Goal: Information Seeking & Learning: Learn about a topic

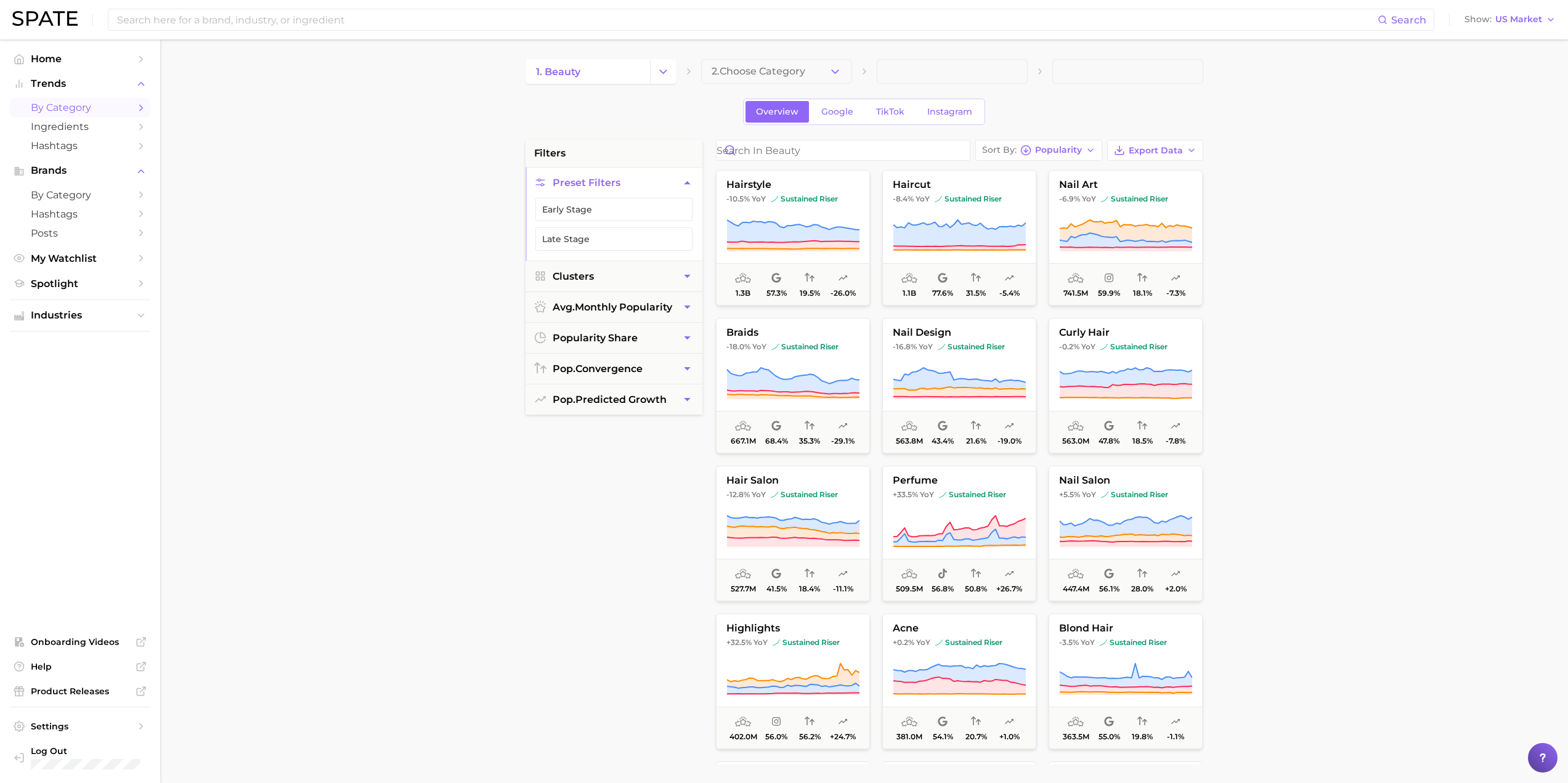
click at [793, 79] on button "2. Choose Category" at bounding box center [777, 72] width 151 height 24
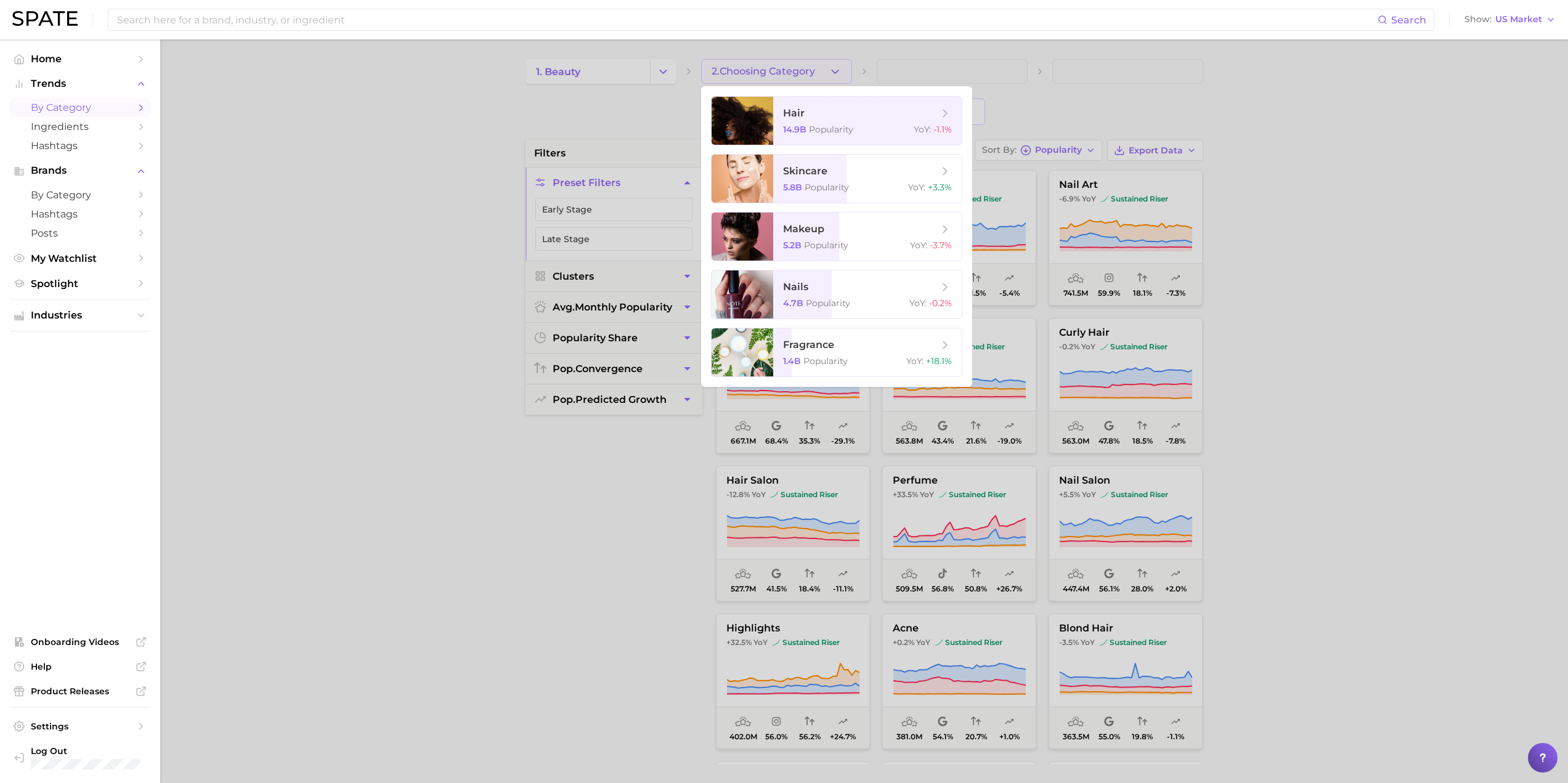
click at [367, 144] on div at bounding box center [784, 391] width 1568 height 783
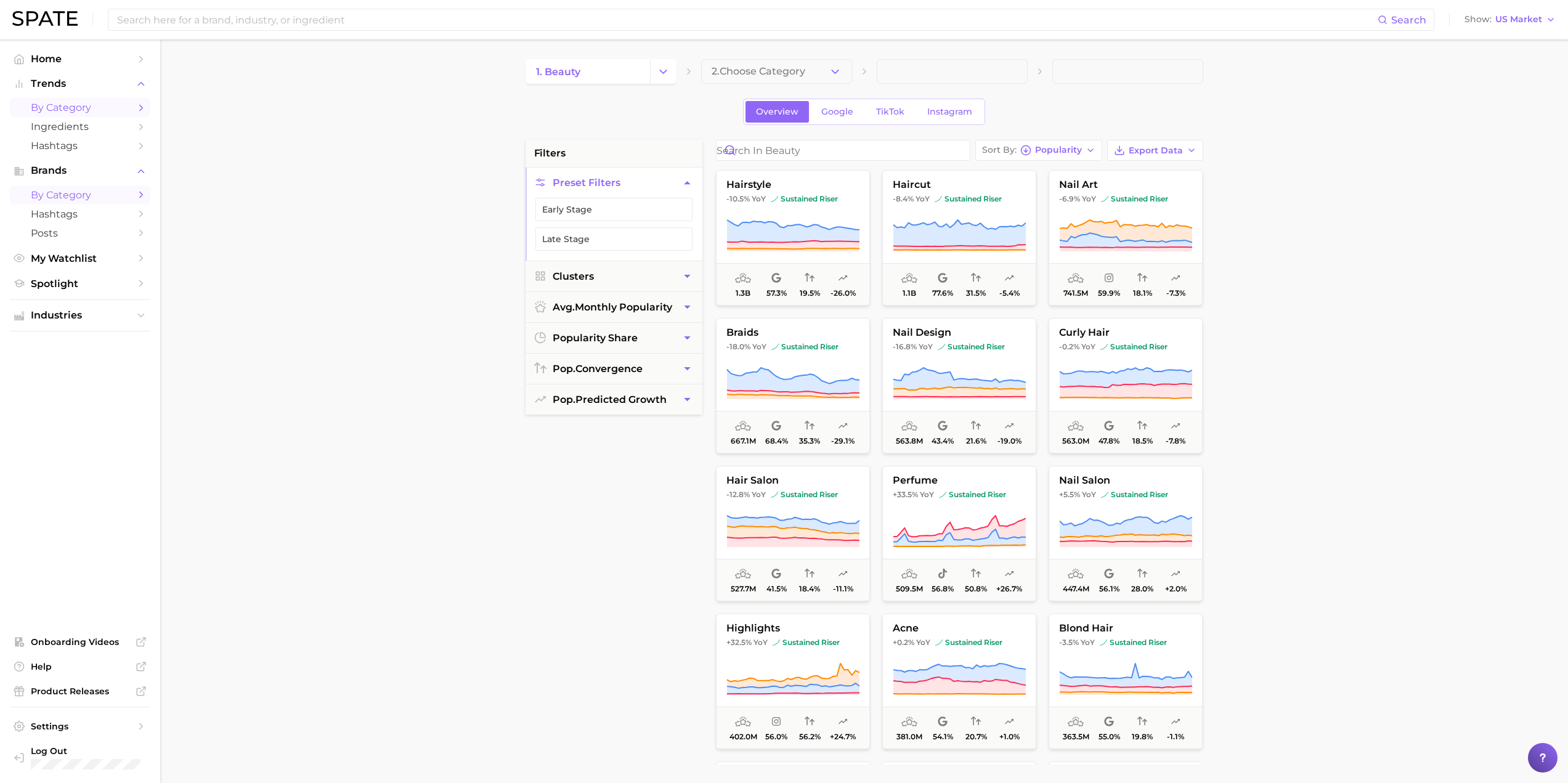
click at [78, 196] on span "by Category" at bounding box center [80, 195] width 99 height 11
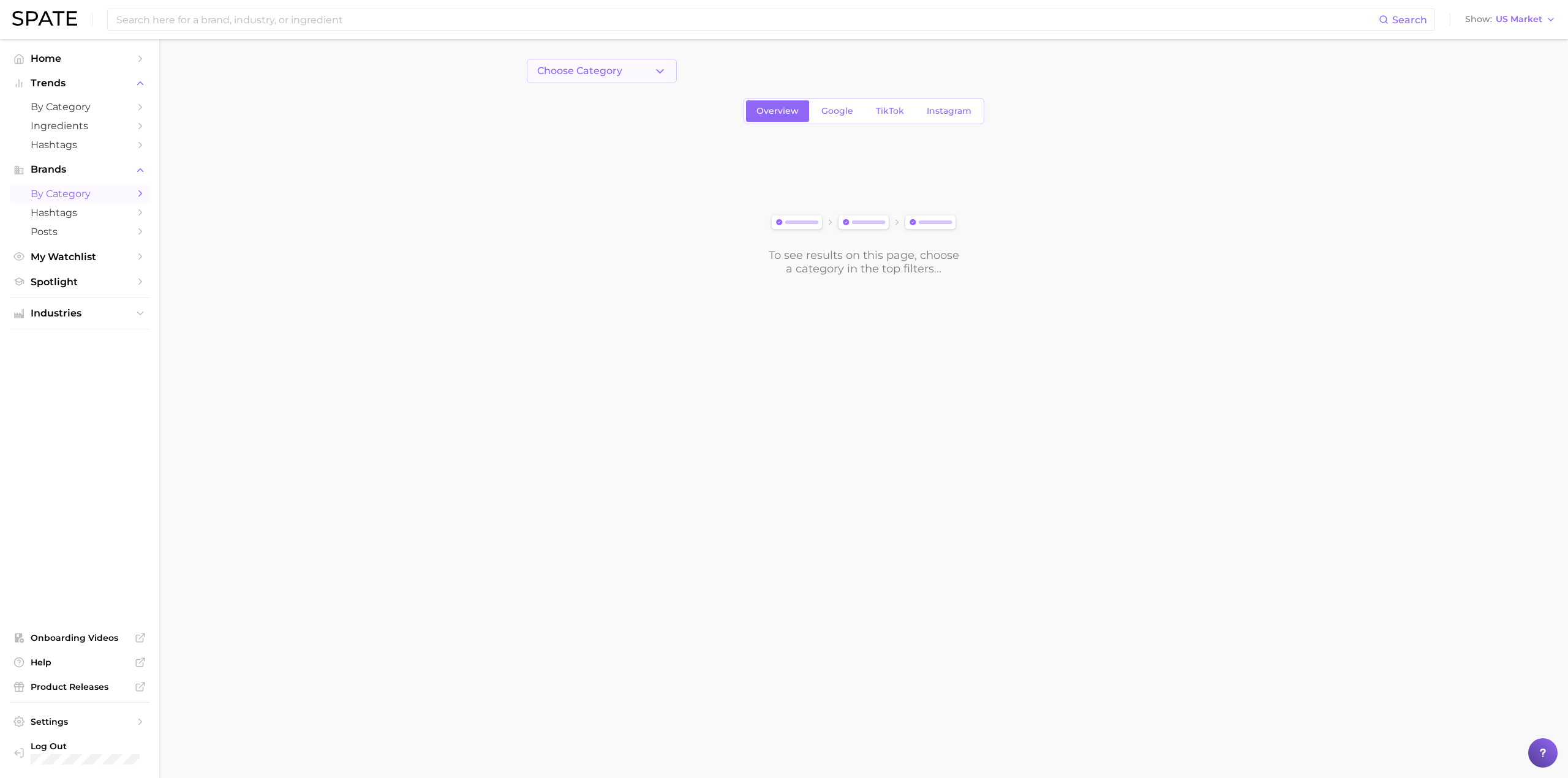
click at [666, 70] on button "Choose Category" at bounding box center [601, 71] width 150 height 24
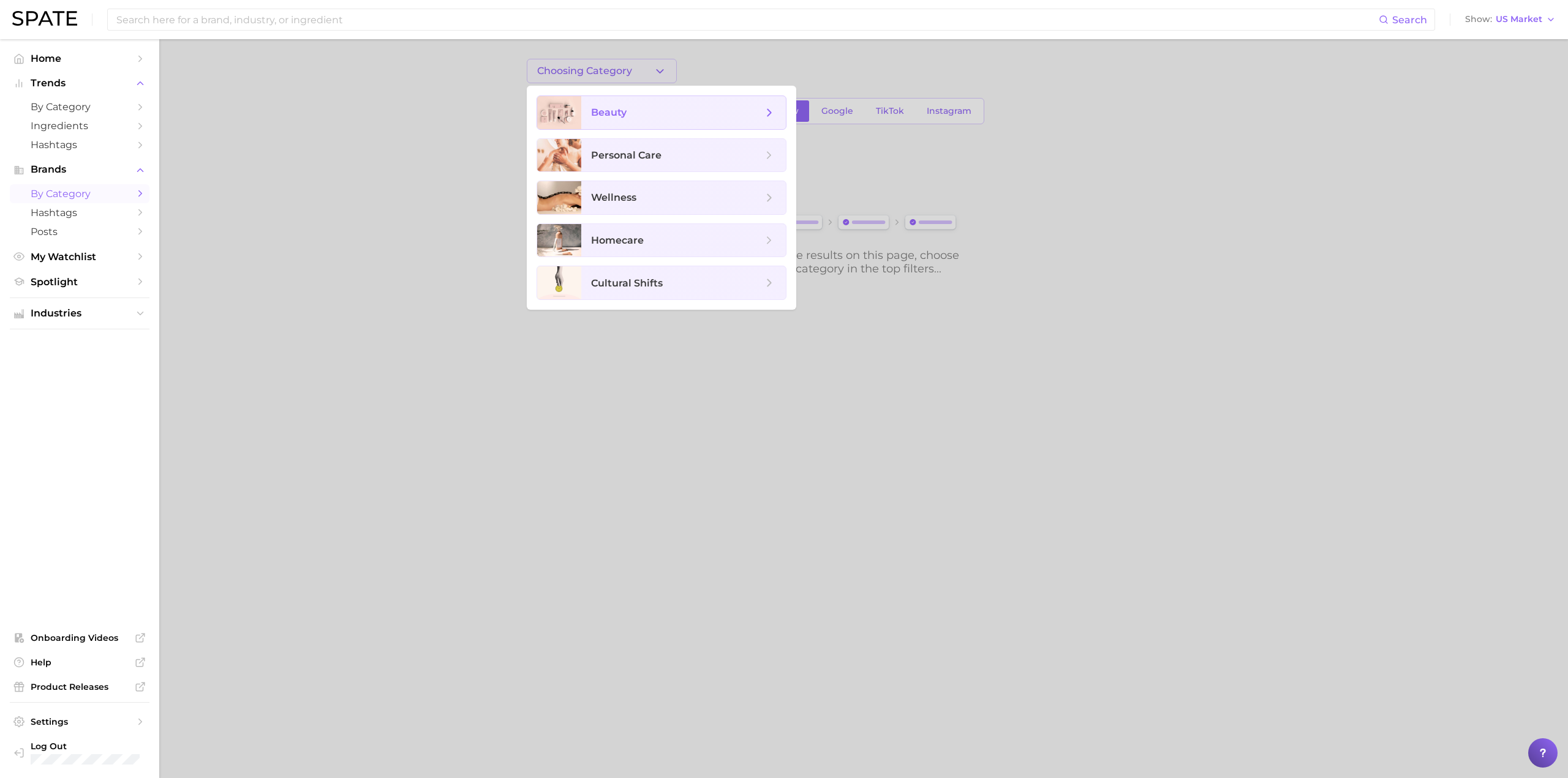
click at [688, 119] on span "beauty" at bounding box center [684, 113] width 204 height 33
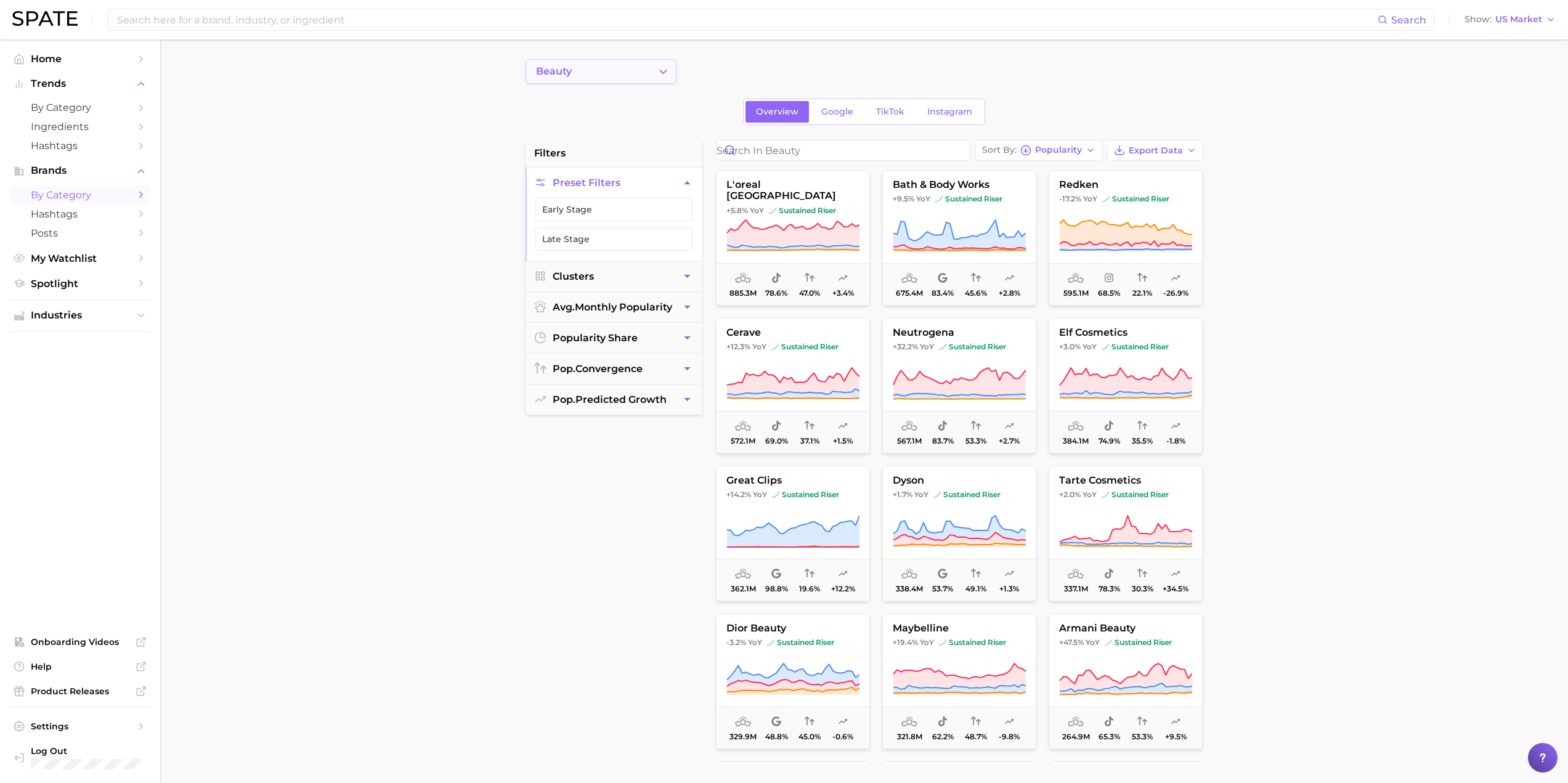
click at [659, 72] on icon "Change Category" at bounding box center [663, 72] width 13 height 13
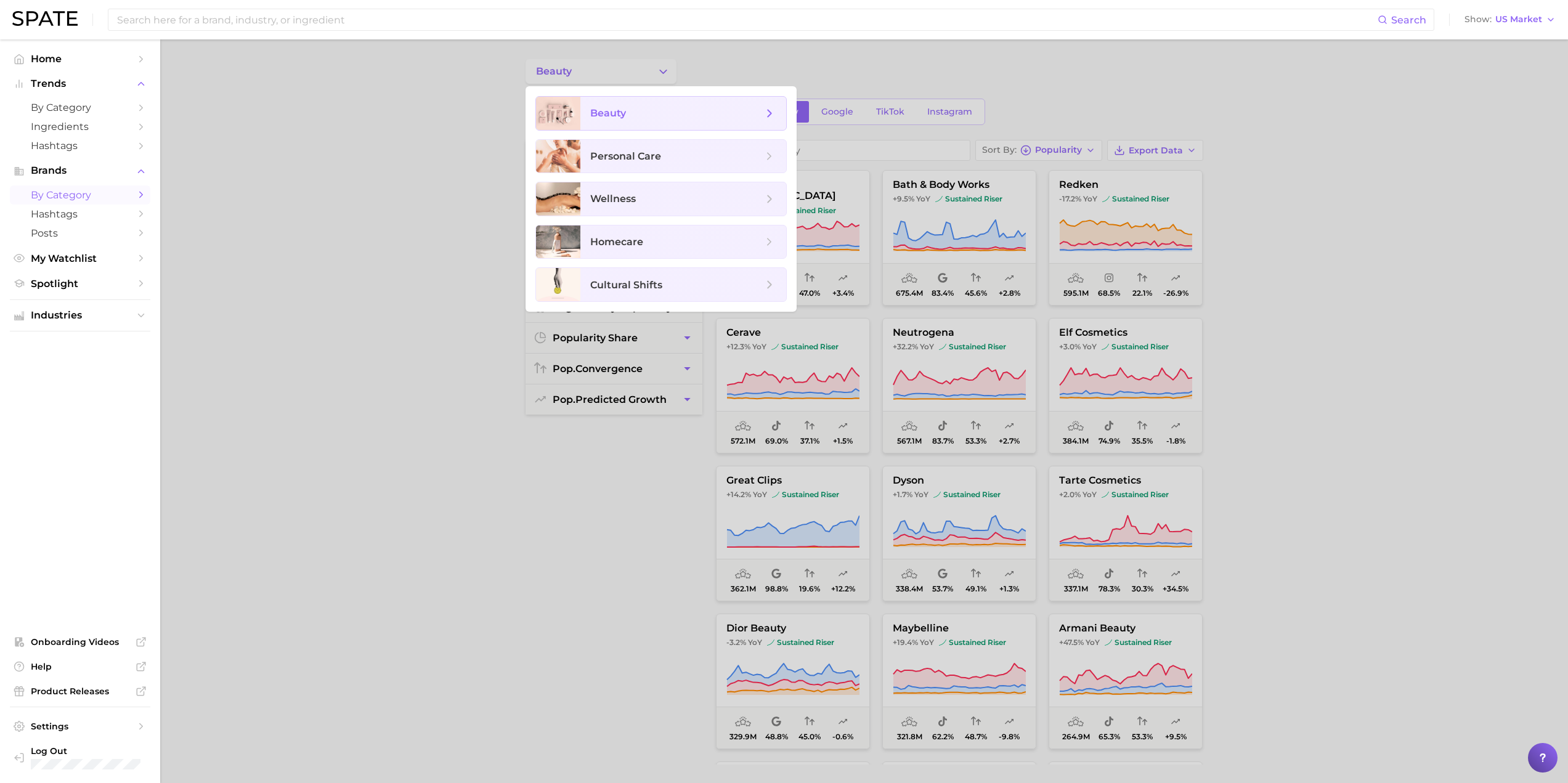
click at [768, 114] on icon at bounding box center [770, 113] width 14 height 14
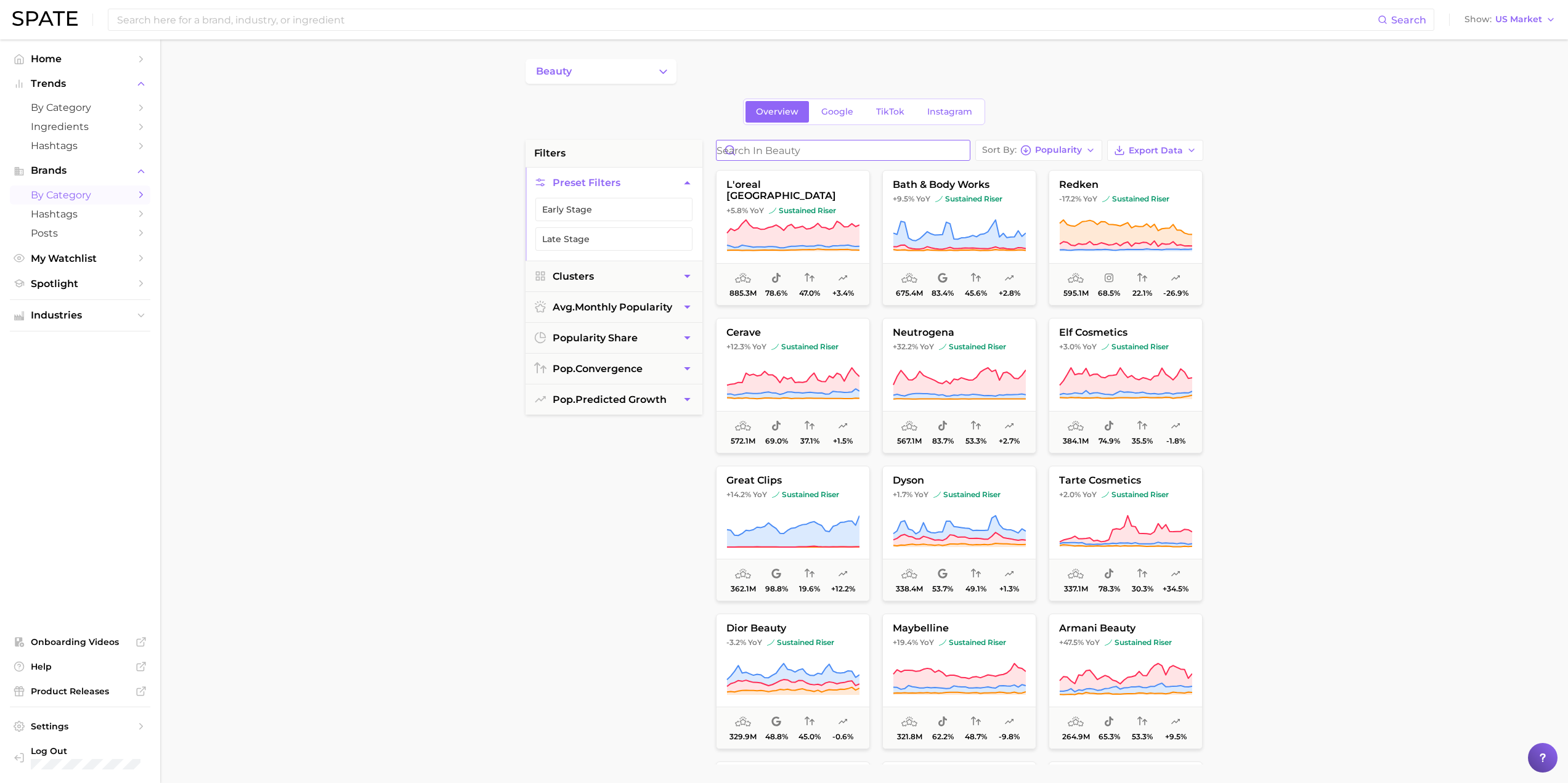
click at [847, 148] on input "Search in beauty" at bounding box center [843, 151] width 253 height 20
click at [648, 75] on button "beauty" at bounding box center [601, 72] width 151 height 24
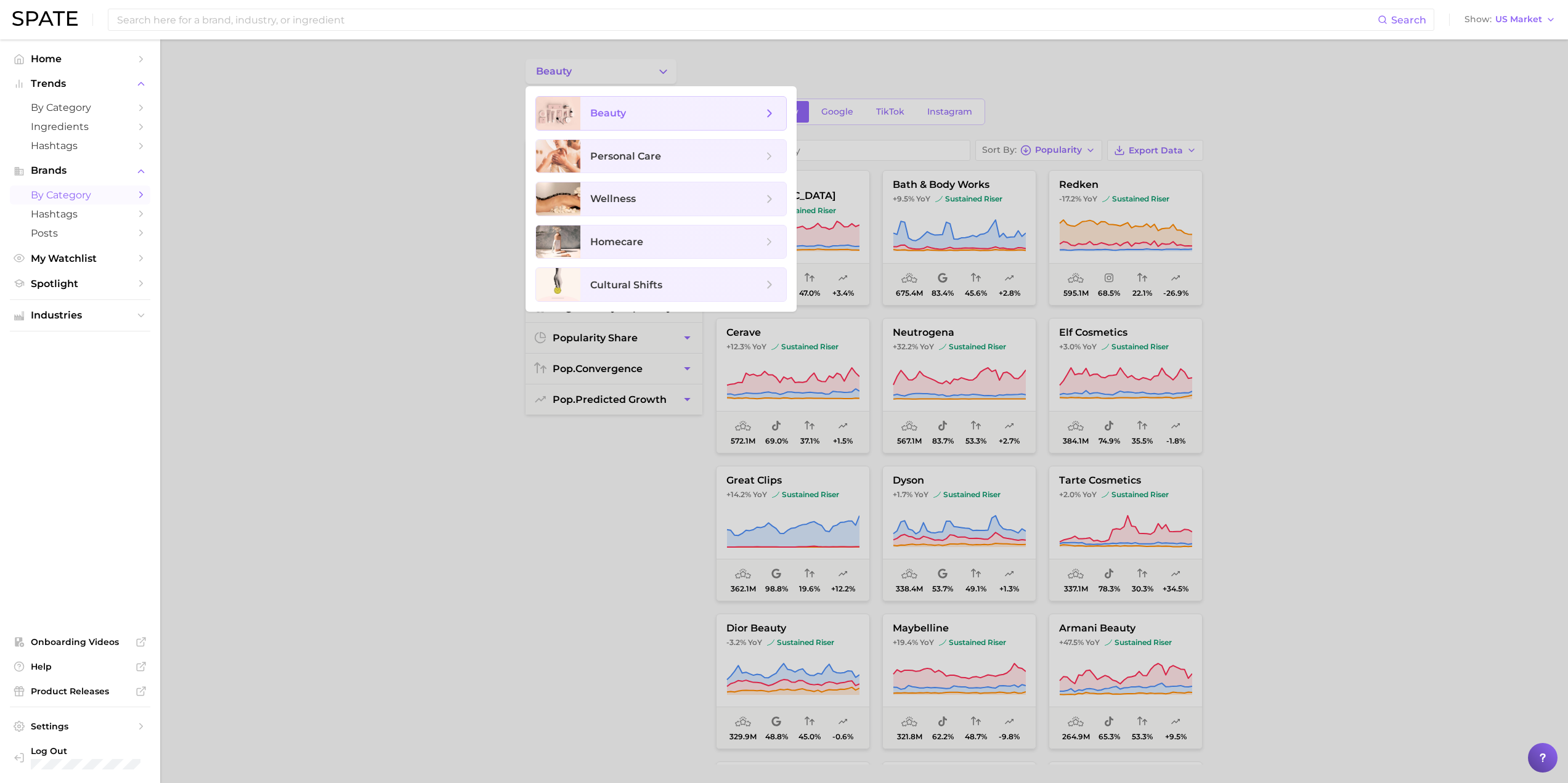
click at [772, 109] on icon at bounding box center [770, 113] width 14 height 14
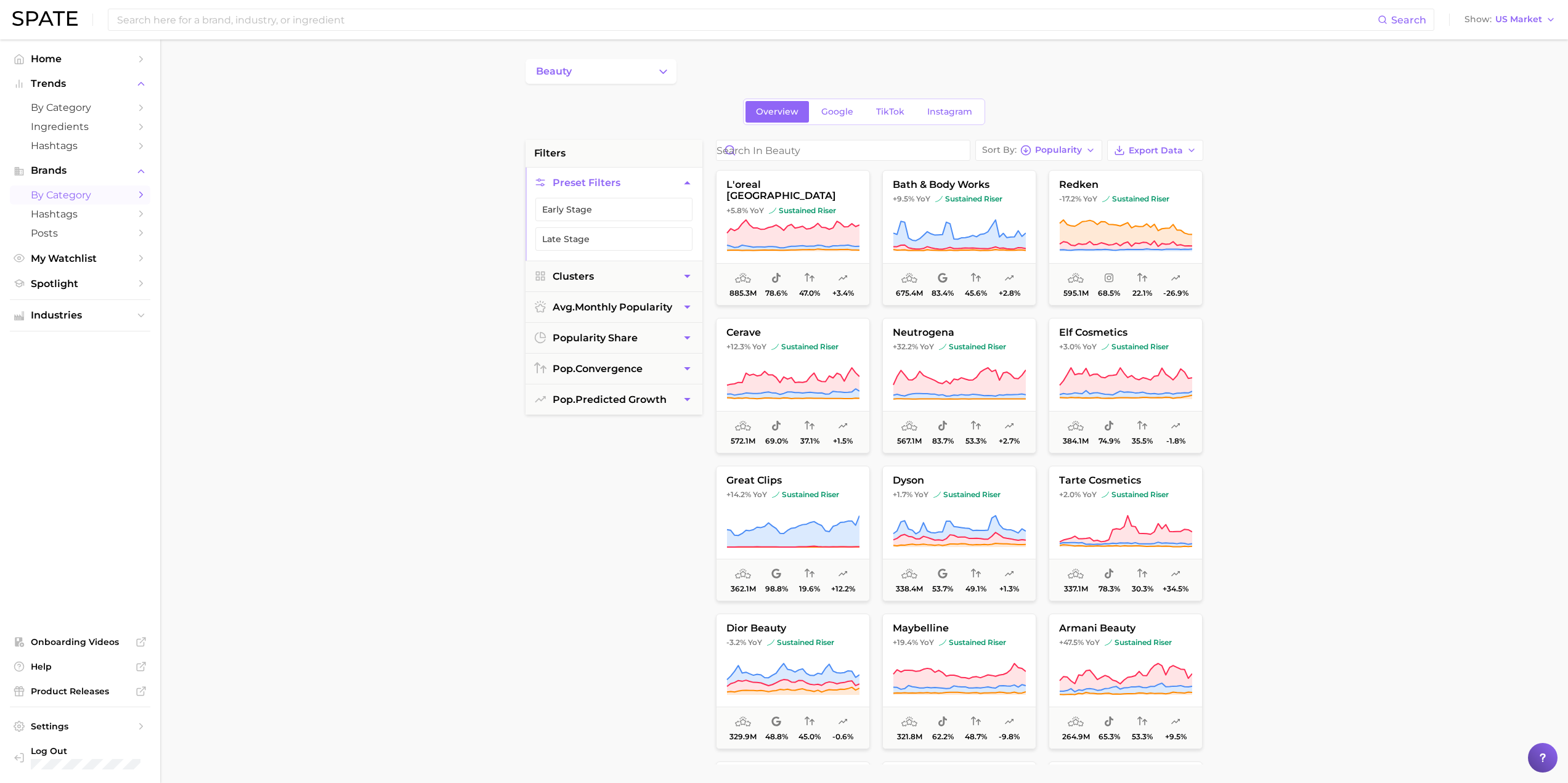
click at [141, 193] on icon "Sidebar" at bounding box center [141, 195] width 11 height 11
click at [548, 184] on button "Preset Filters" at bounding box center [614, 183] width 177 height 30
click at [546, 184] on button "Preset Filters" at bounding box center [614, 183] width 177 height 30
click at [852, 160] on input "Search in beauty" at bounding box center [843, 151] width 253 height 20
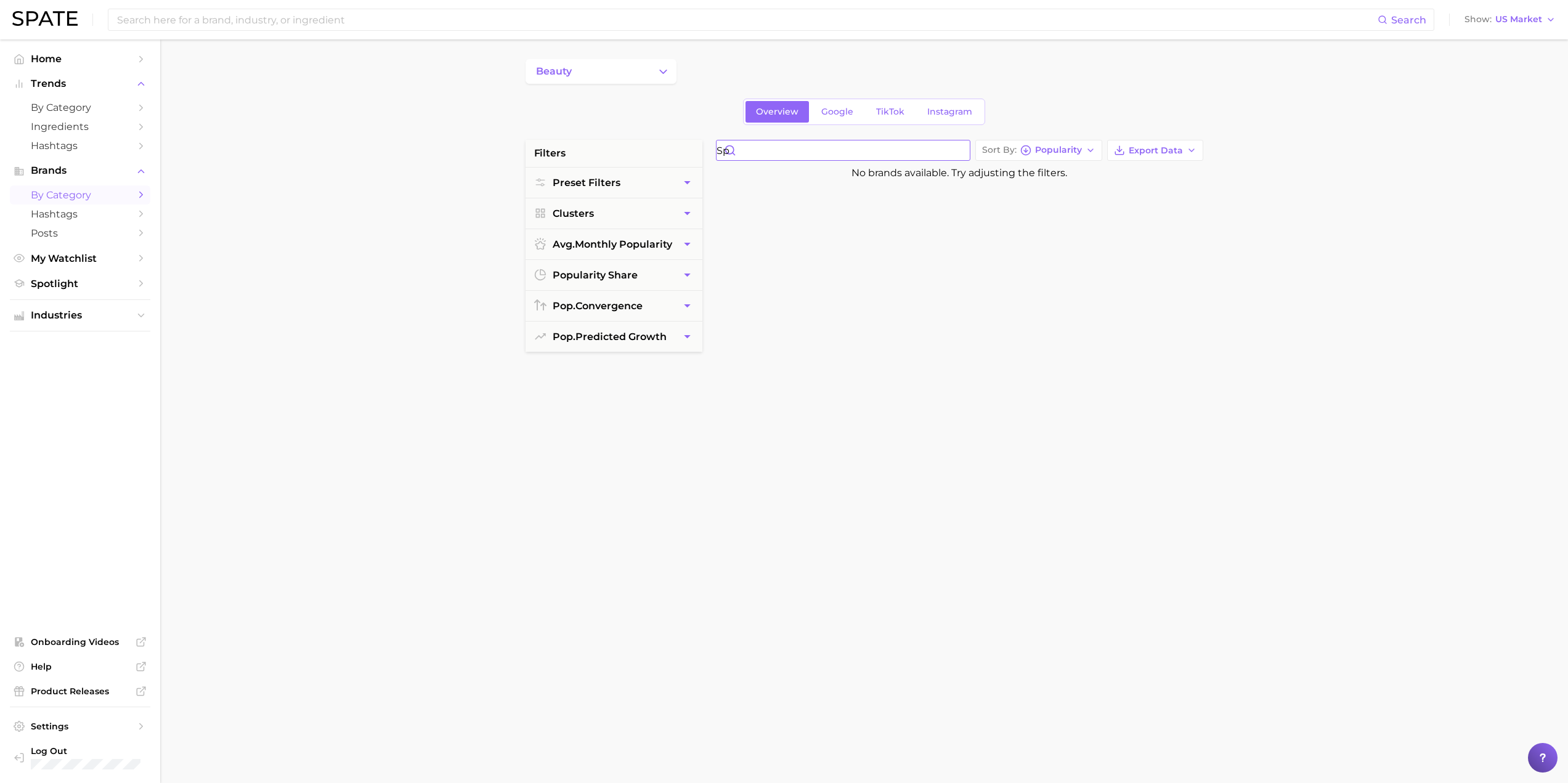
type input "S"
type input "Vikto"
click at [756, 223] on icon at bounding box center [793, 235] width 133 height 34
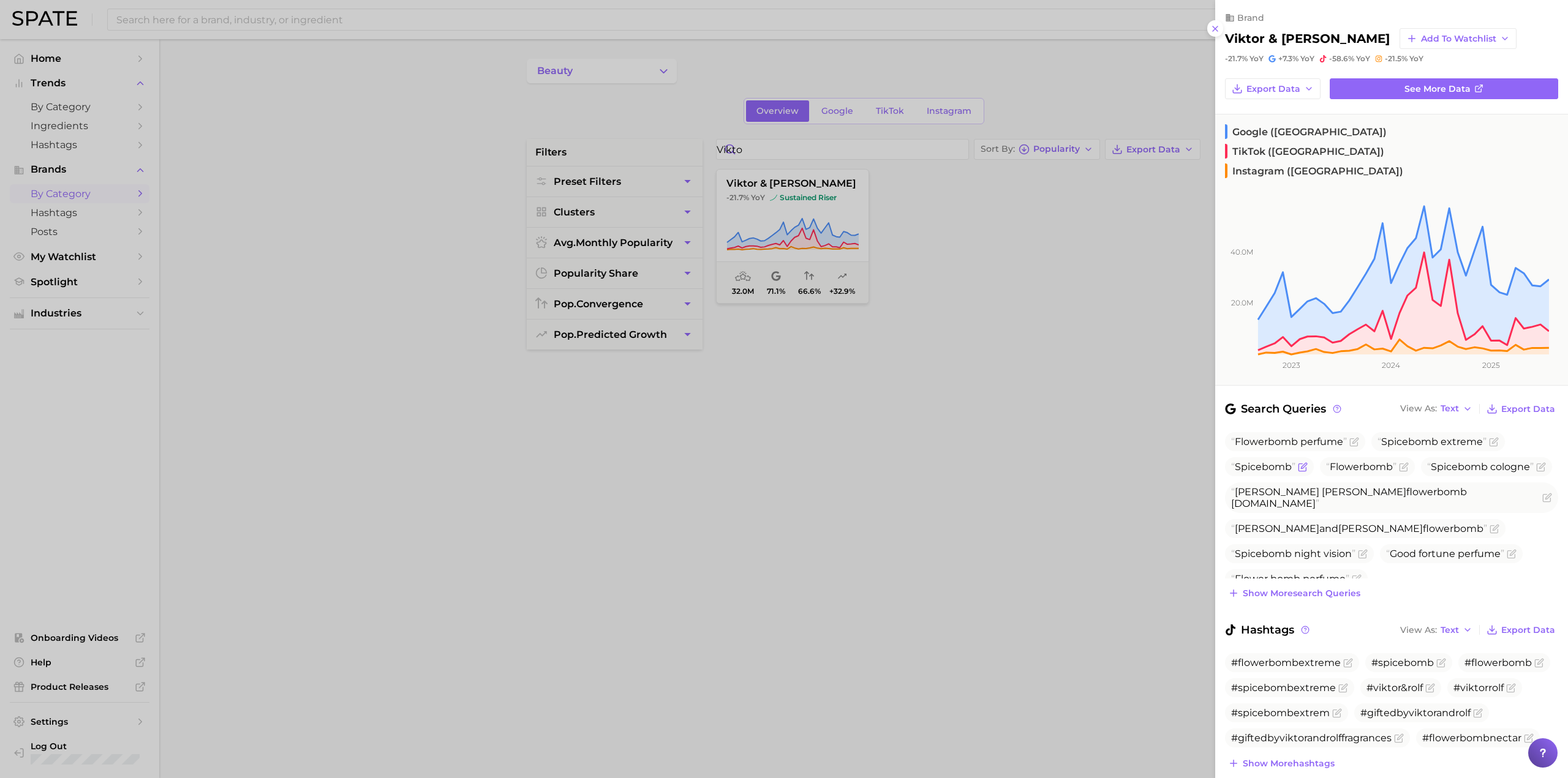
click at [1266, 461] on span "Spicebomb" at bounding box center [1263, 466] width 64 height 11
click at [1271, 461] on span "Spicebomb" at bounding box center [1263, 466] width 64 height 11
click at [1244, 36] on h2 "viktor & [PERSON_NAME]" at bounding box center [1308, 38] width 165 height 14
click at [1063, 351] on div at bounding box center [784, 389] width 1568 height 778
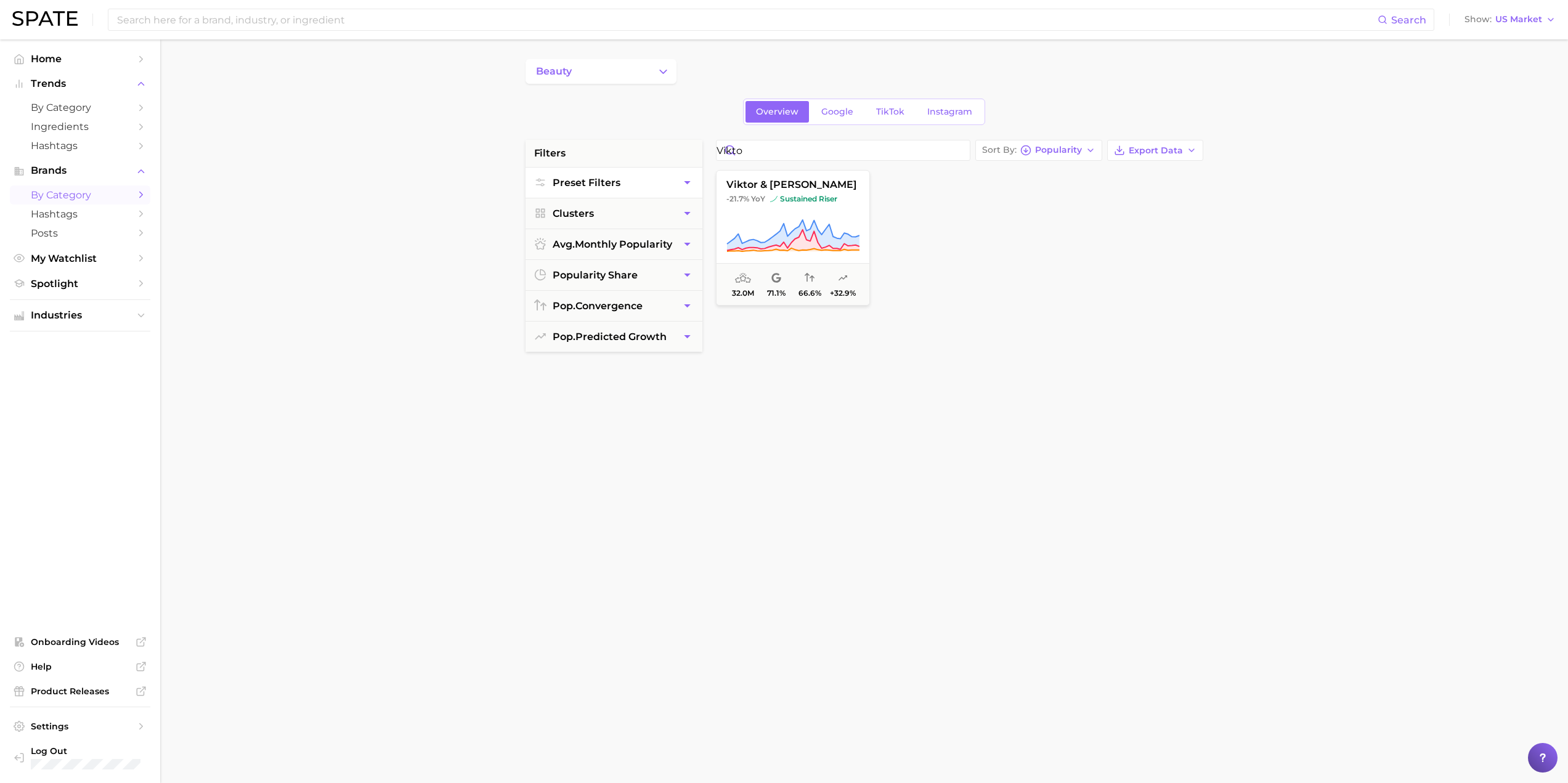
click at [682, 179] on icon "button" at bounding box center [687, 183] width 13 height 13
click at [682, 176] on button "Preset Filters" at bounding box center [614, 183] width 177 height 30
click at [132, 212] on link "Hashtags" at bounding box center [80, 214] width 141 height 19
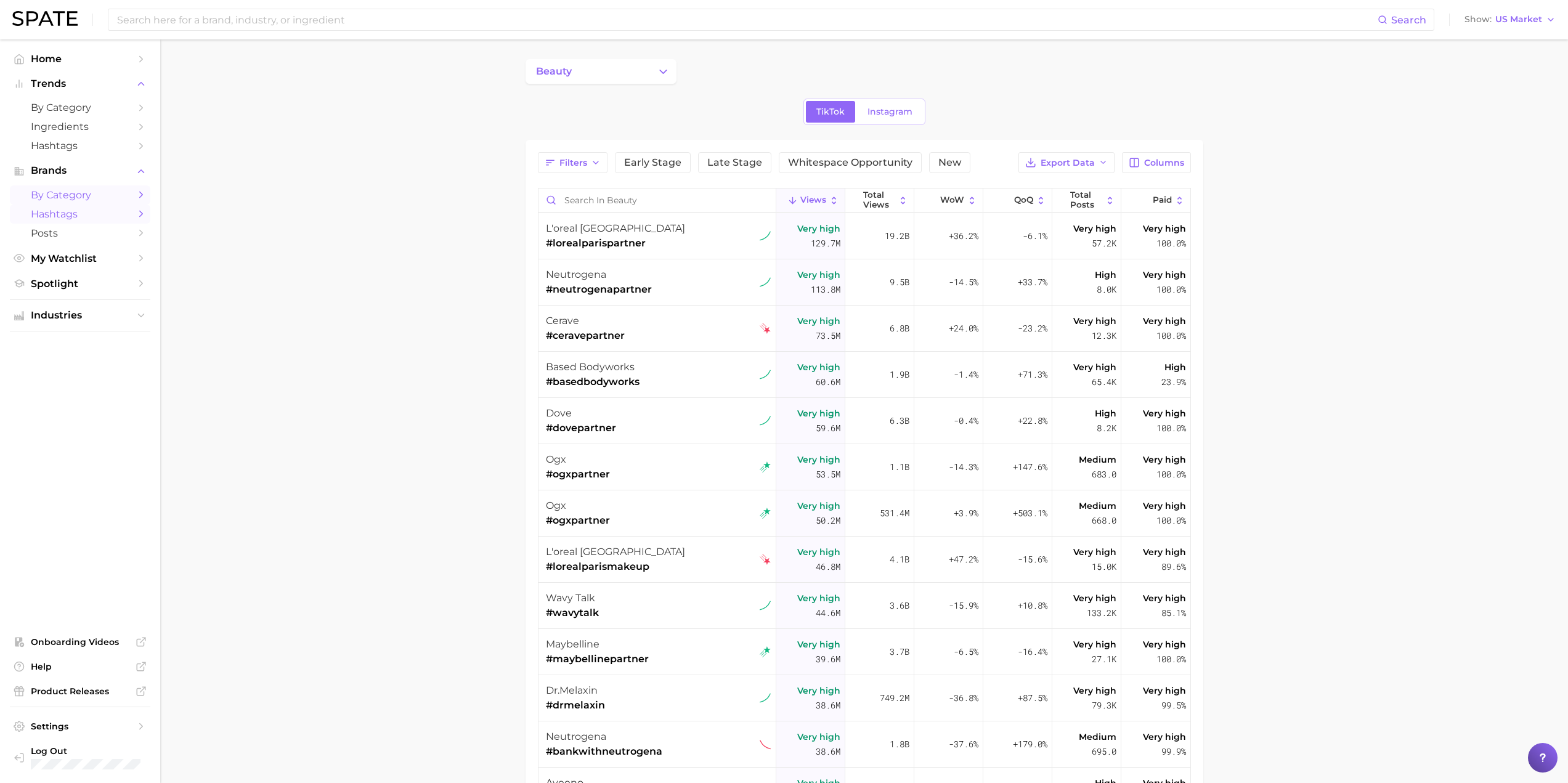
click at [122, 197] on span "by Category" at bounding box center [80, 195] width 99 height 11
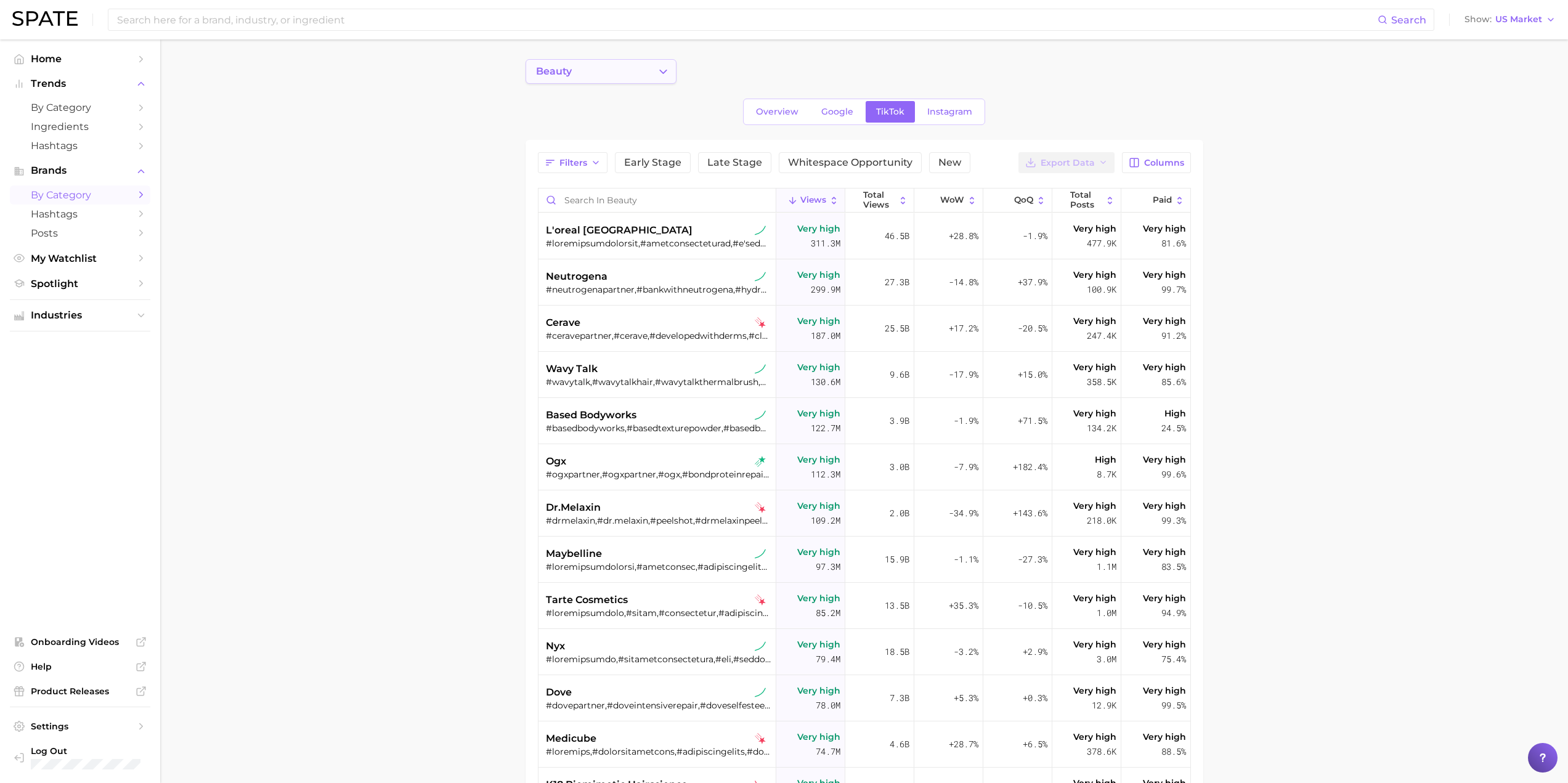
click at [647, 75] on button "beauty" at bounding box center [601, 72] width 151 height 24
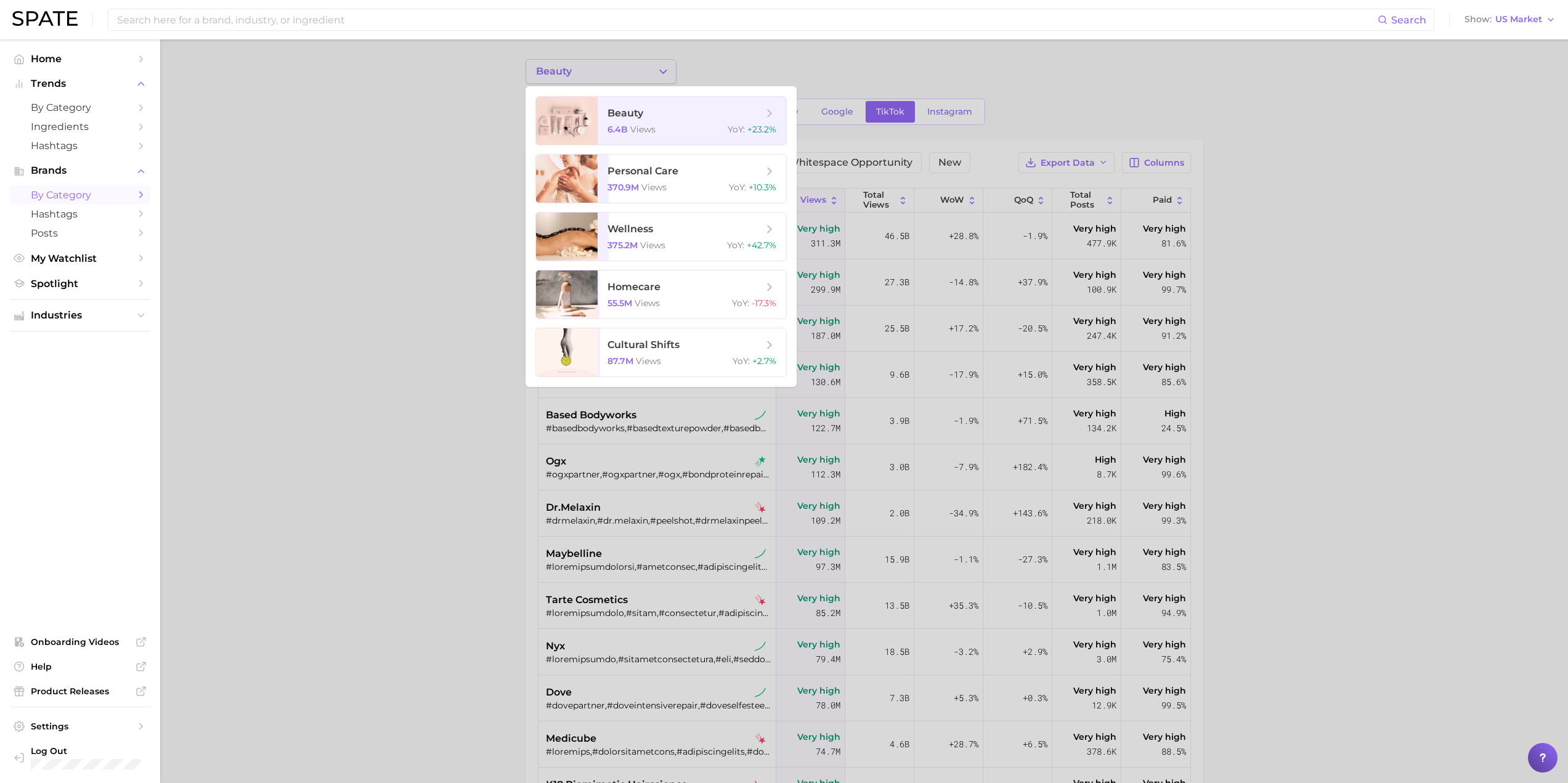
click at [647, 75] on div at bounding box center [784, 391] width 1568 height 783
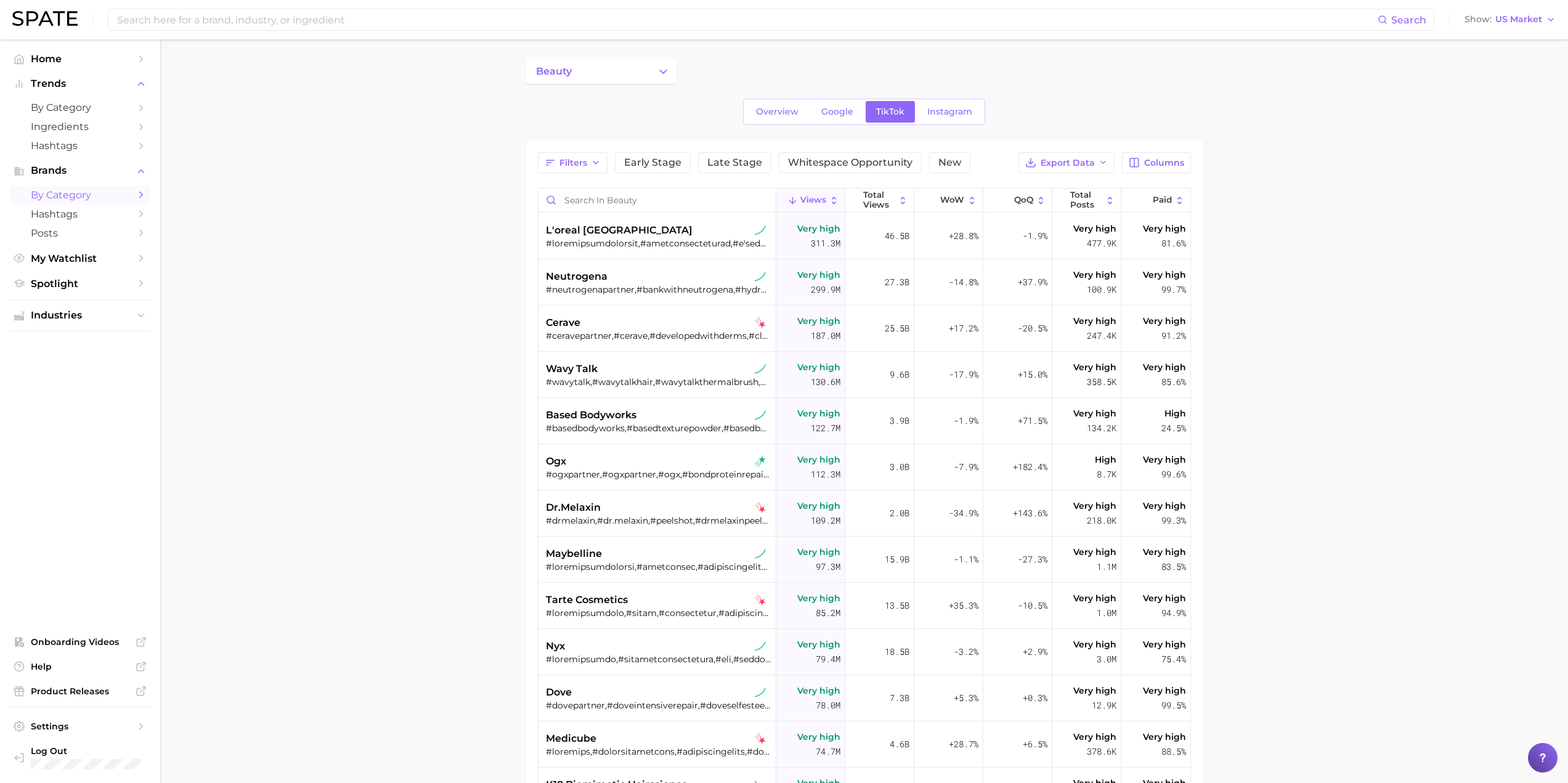
click at [77, 193] on span "by Category" at bounding box center [80, 195] width 99 height 11
click at [776, 112] on span "Overview" at bounding box center [778, 112] width 43 height 11
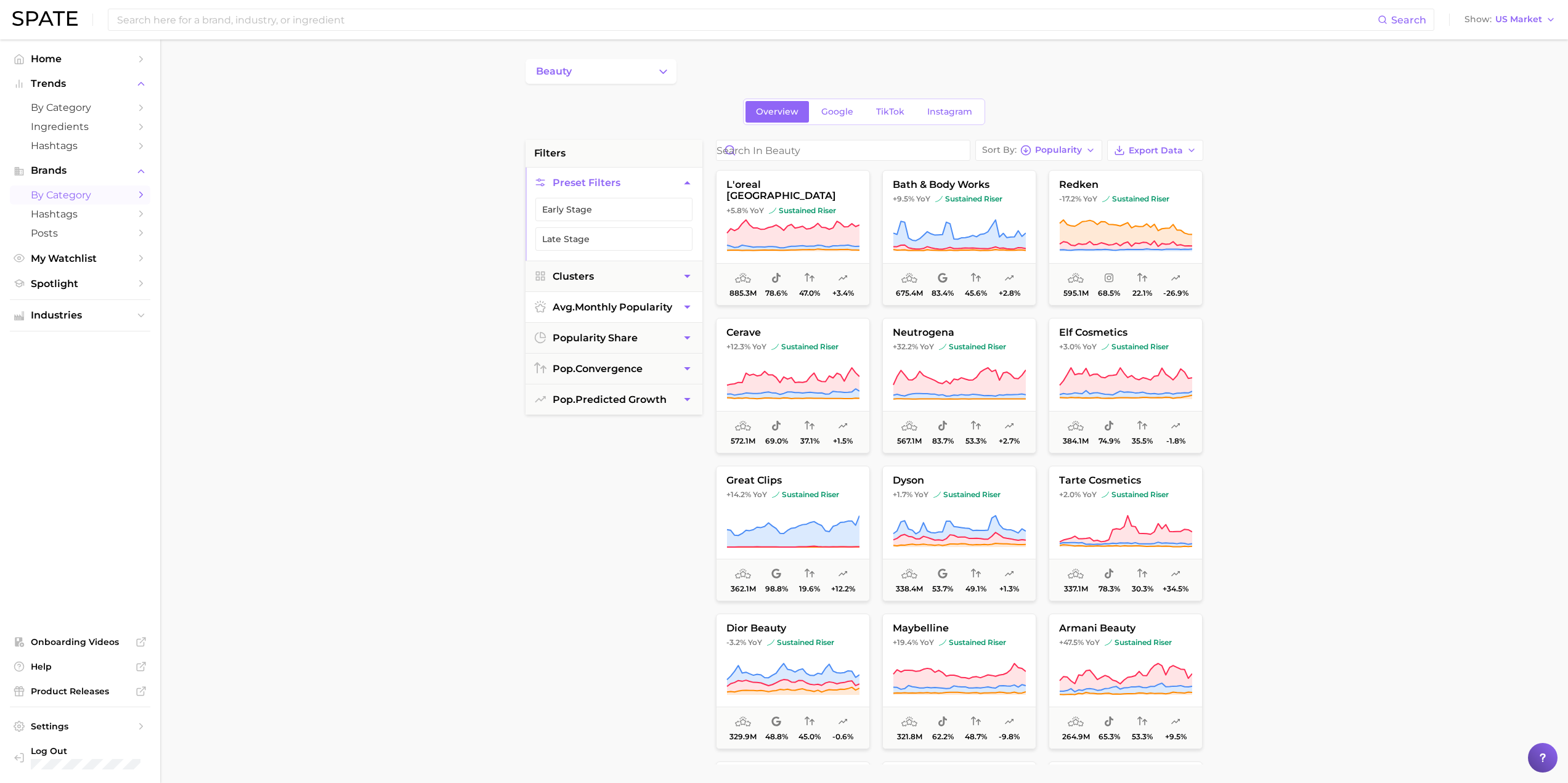
click at [687, 302] on icon "button" at bounding box center [687, 307] width 13 height 13
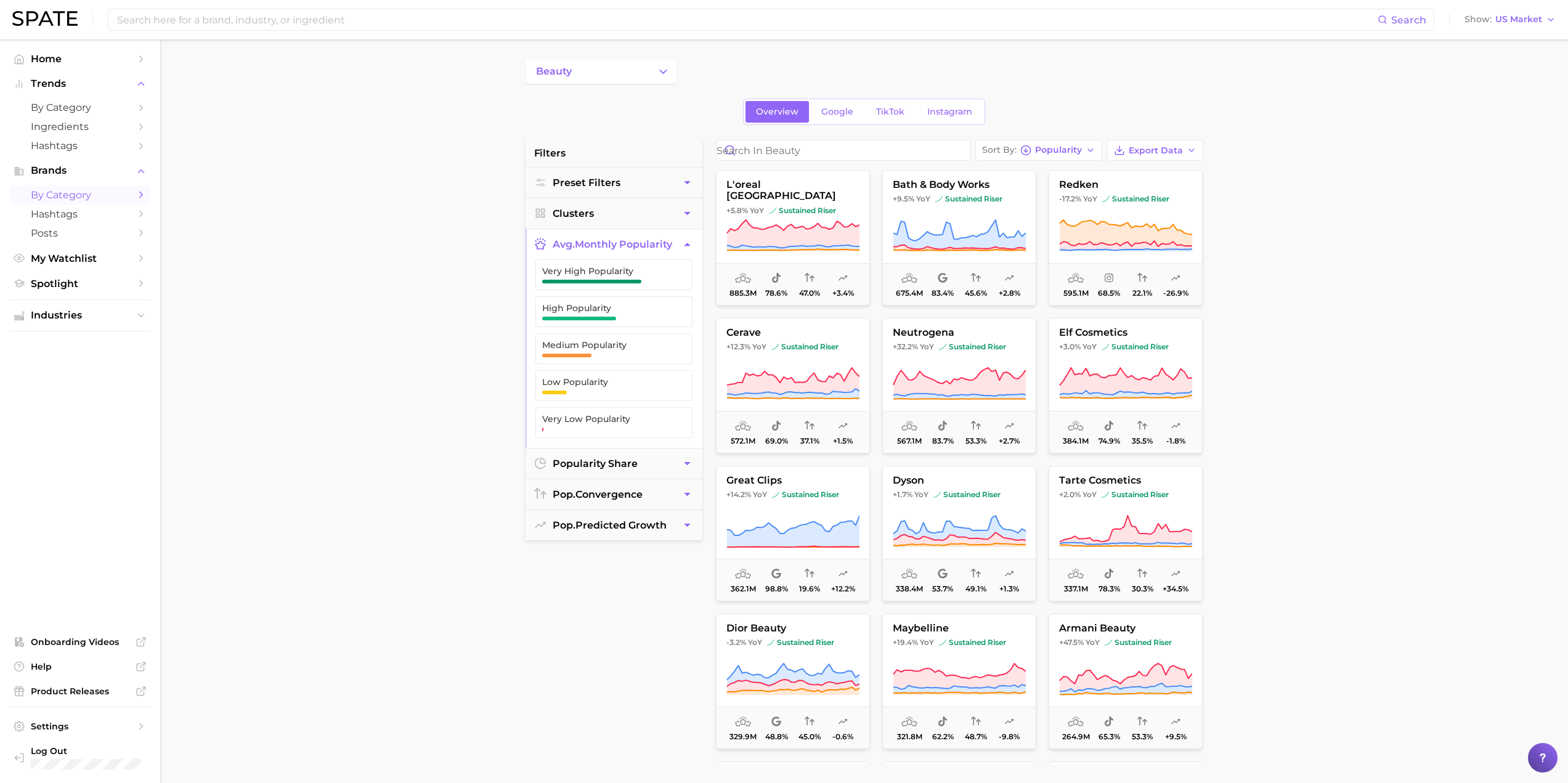
click at [682, 244] on icon "button" at bounding box center [687, 244] width 13 height 13
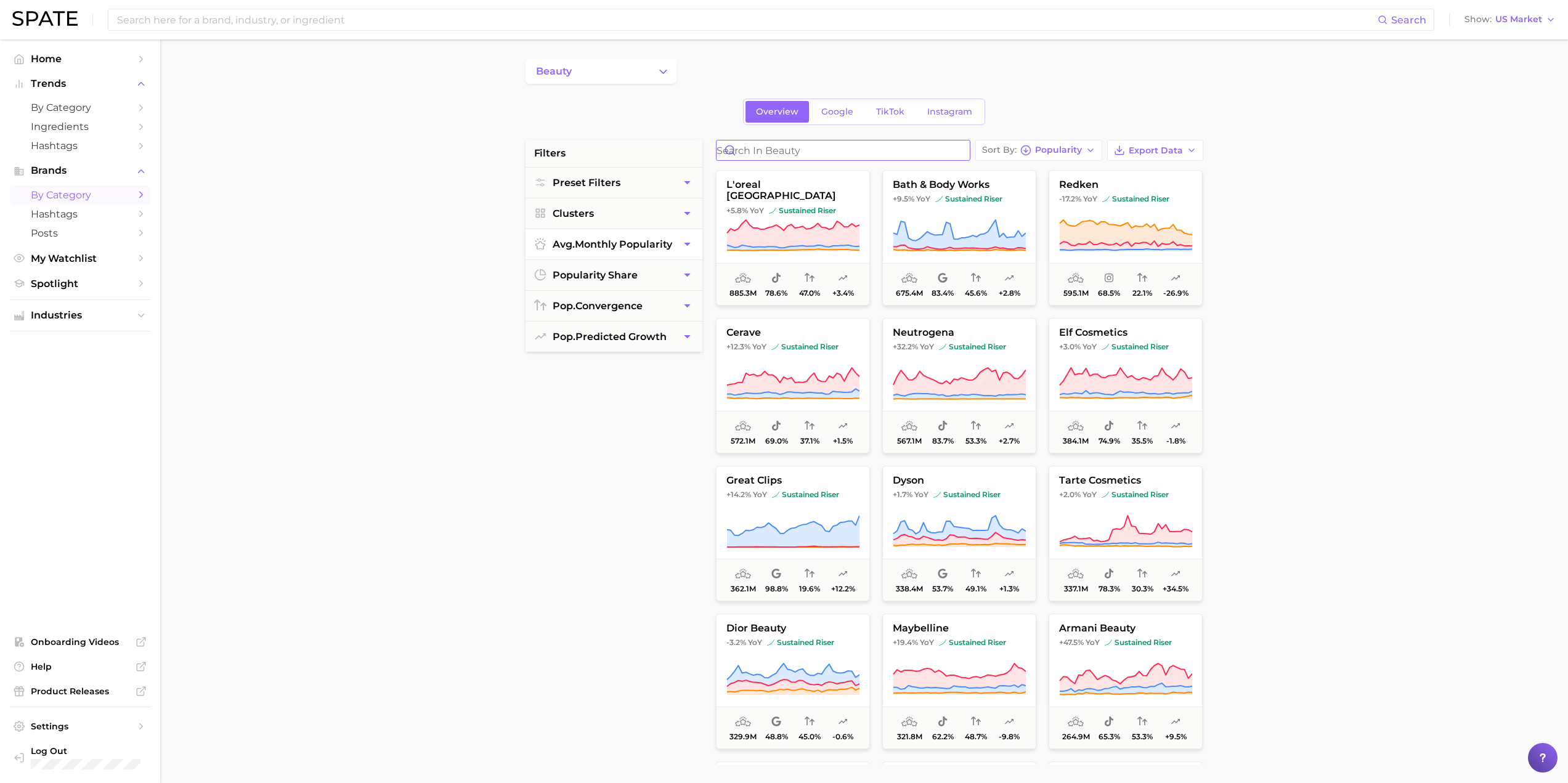
click at [752, 152] on input "Search in beauty" at bounding box center [843, 151] width 253 height 20
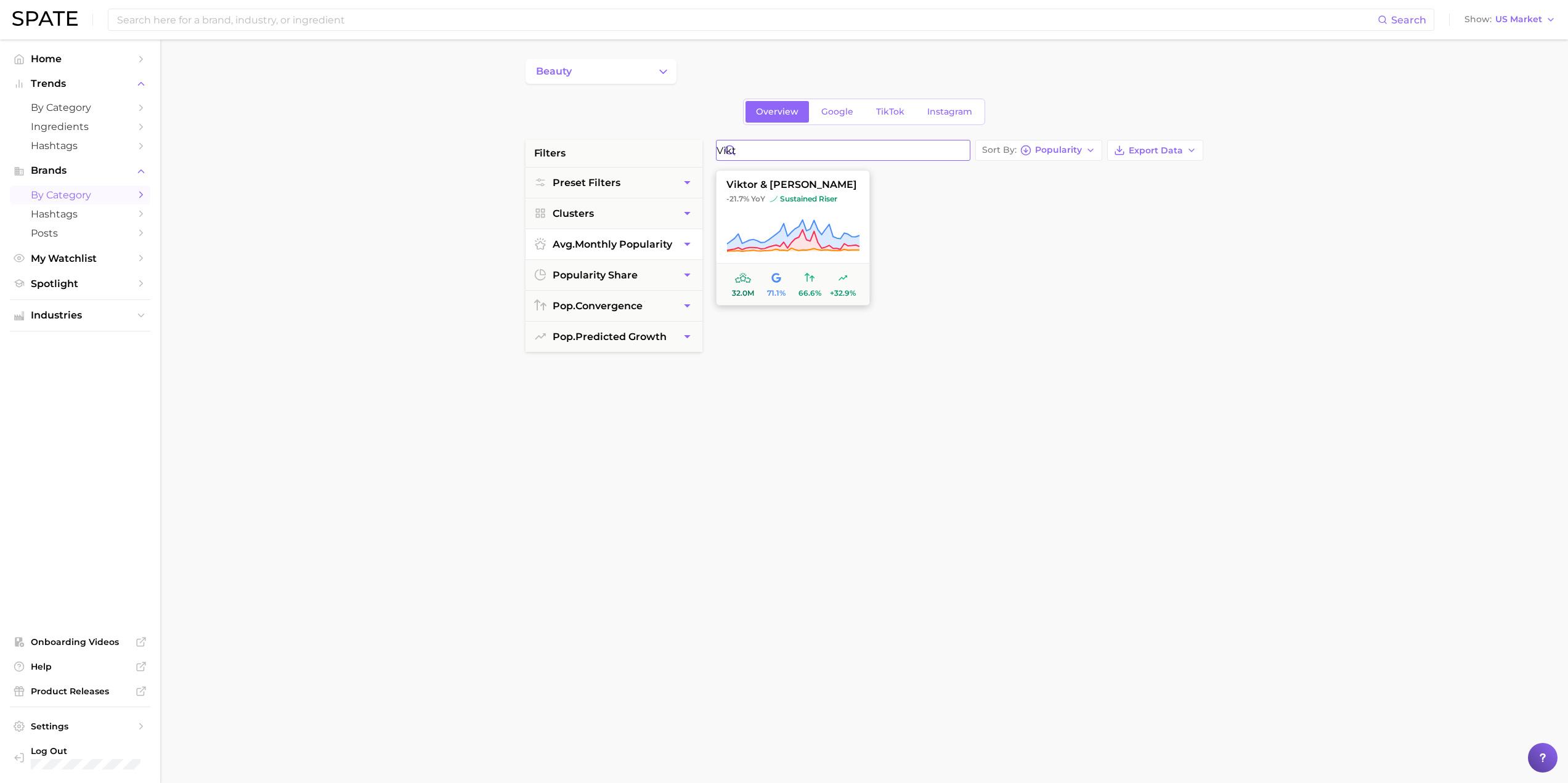
type input "Vikt"
drag, startPoint x: 774, startPoint y: 196, endPoint x: 766, endPoint y: 198, distance: 8.2
click at [767, 198] on span "-21.7% YoY sustained riser" at bounding box center [793, 199] width 153 height 10
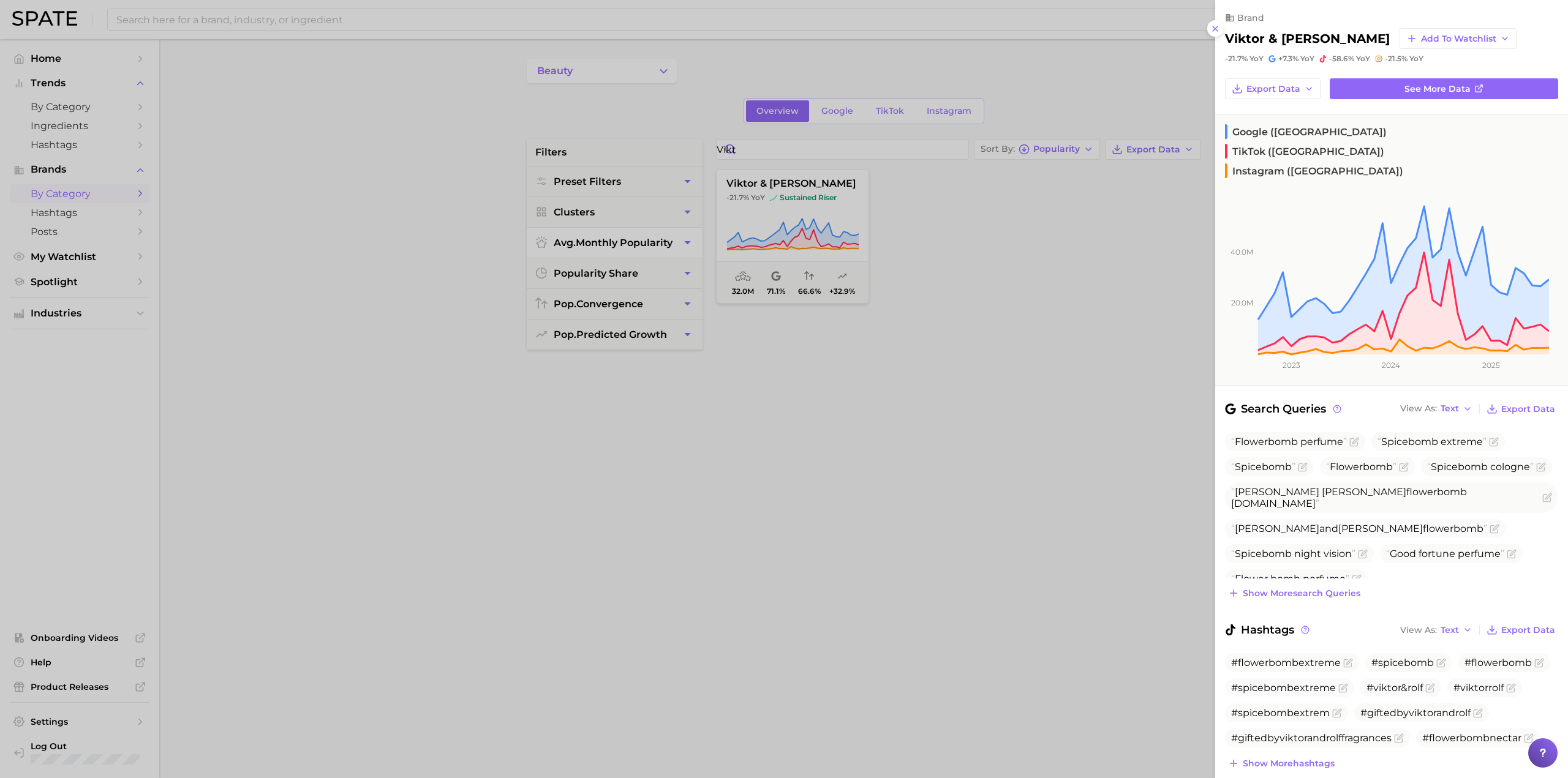
click at [759, 198] on div at bounding box center [784, 389] width 1568 height 778
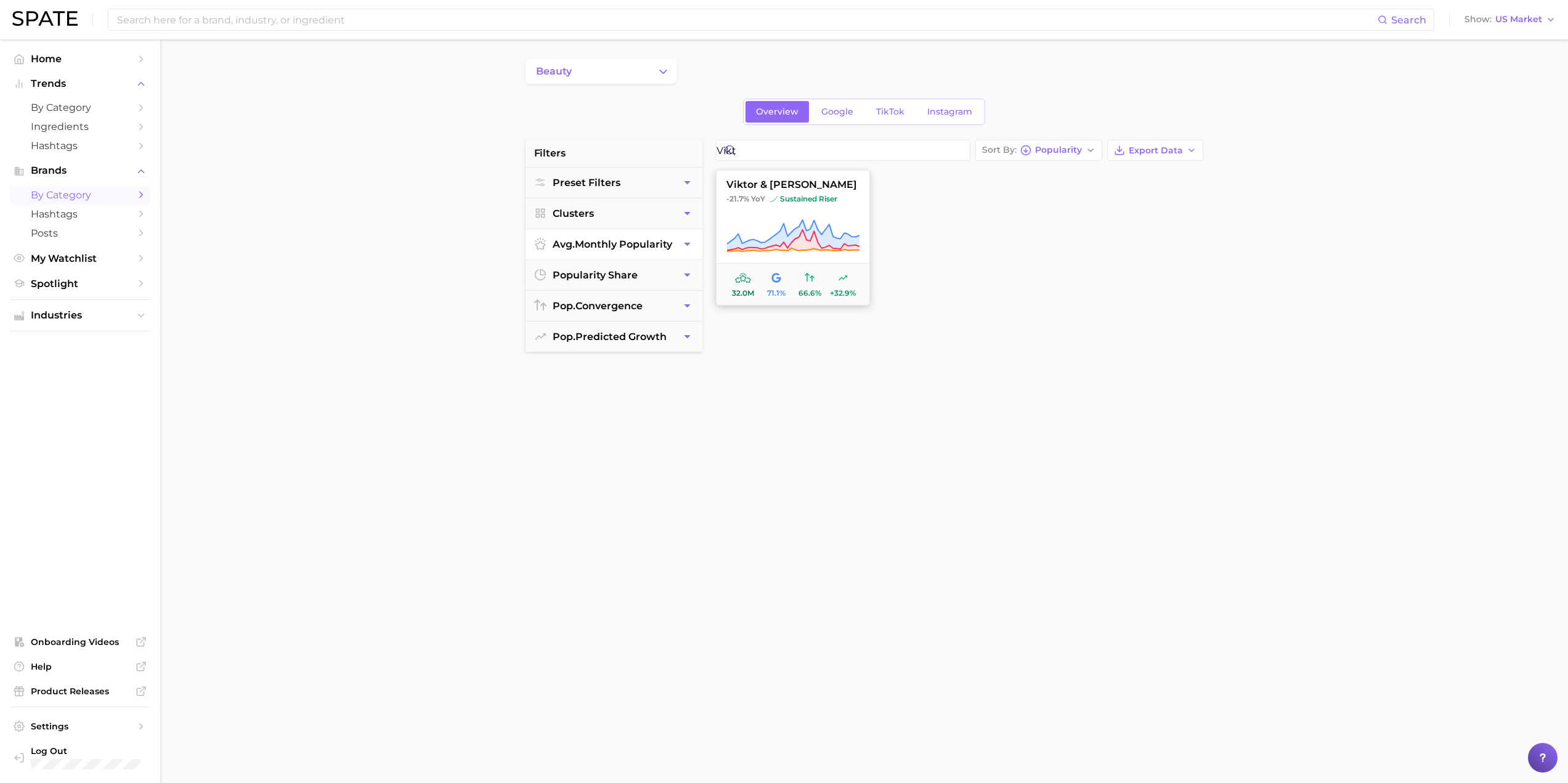
click at [764, 202] on span "YoY" at bounding box center [758, 199] width 14 height 10
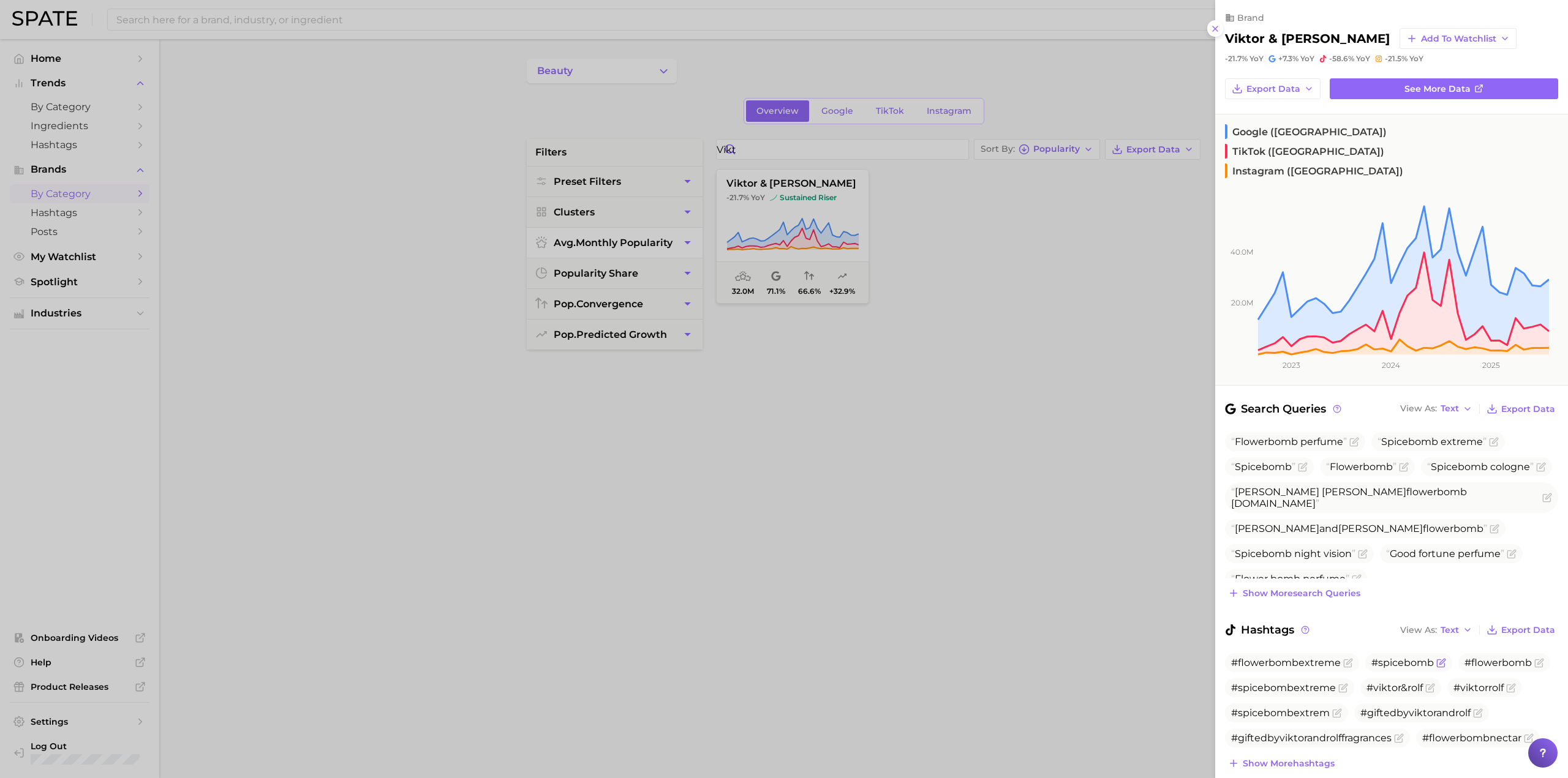
click at [1384, 657] on span "#spicebomb" at bounding box center [1402, 662] width 63 height 11
click at [1375, 657] on span "#spicebomb" at bounding box center [1402, 662] width 63 height 11
click at [1439, 659] on icon "Flag as miscategorized or irrelevant" at bounding box center [1441, 663] width 10 height 10
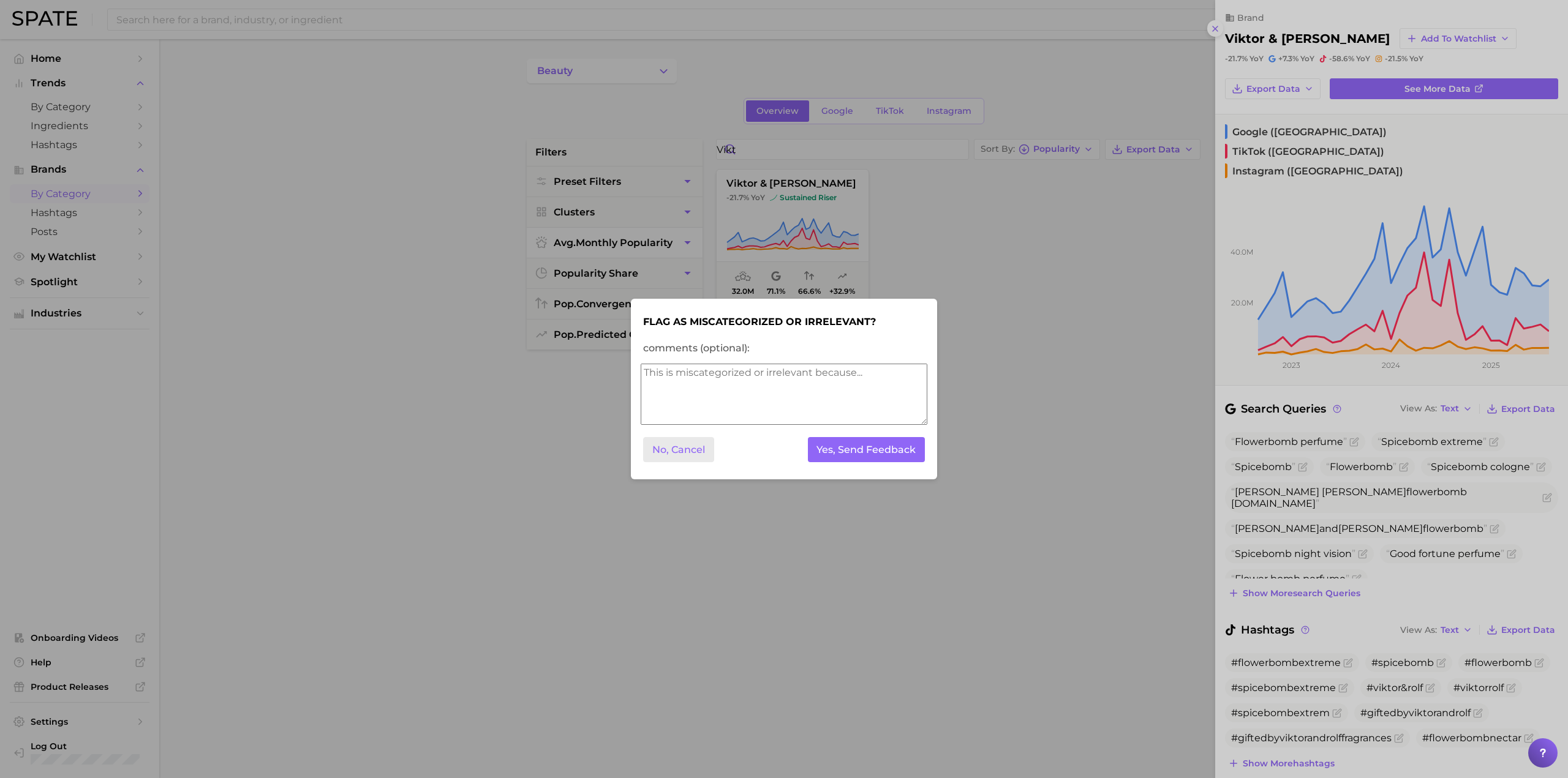
click at [704, 454] on button "No, Cancel" at bounding box center [678, 449] width 71 height 25
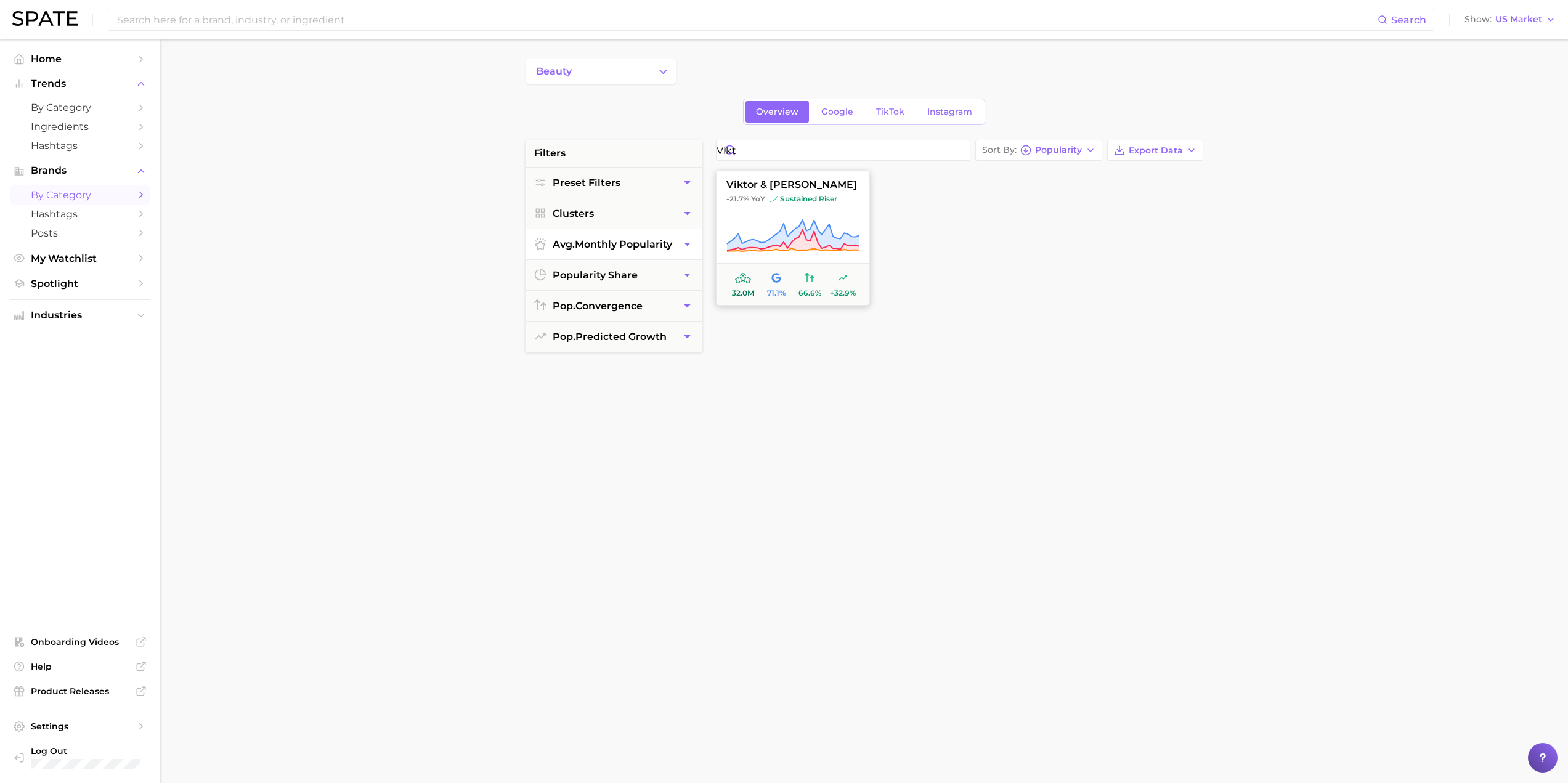
click at [788, 212] on button "[PERSON_NAME] & [PERSON_NAME] -21.7% [PERSON_NAME] sustained riser 32.0m 71.1% …" at bounding box center [793, 238] width 154 height 135
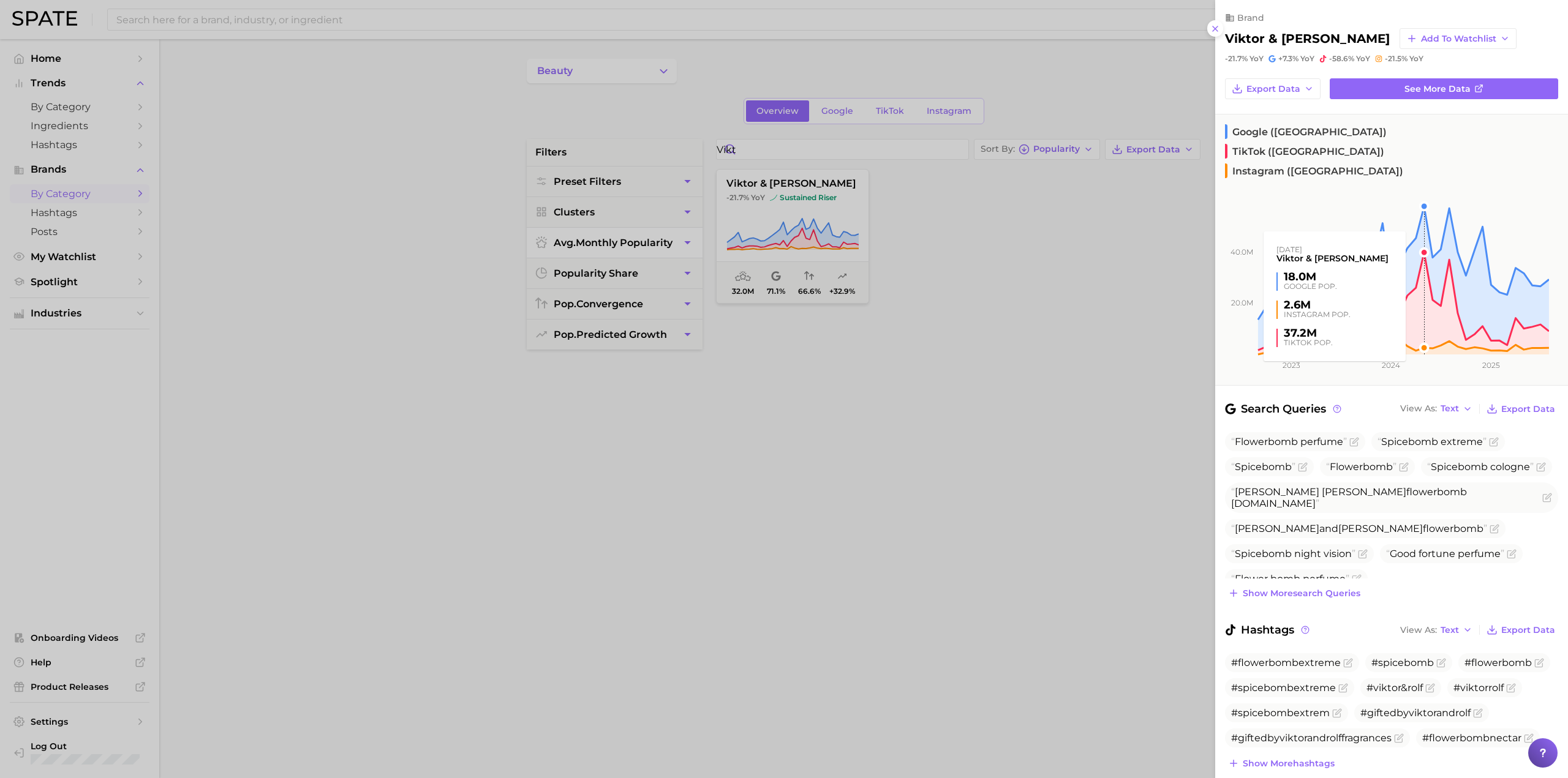
click at [1420, 212] on rect at bounding box center [1382, 265] width 334 height 178
click at [1425, 212] on rect at bounding box center [1382, 265] width 334 height 178
click at [1424, 212] on rect at bounding box center [1382, 265] width 334 height 178
click at [1448, 231] on rect at bounding box center [1382, 265] width 334 height 178
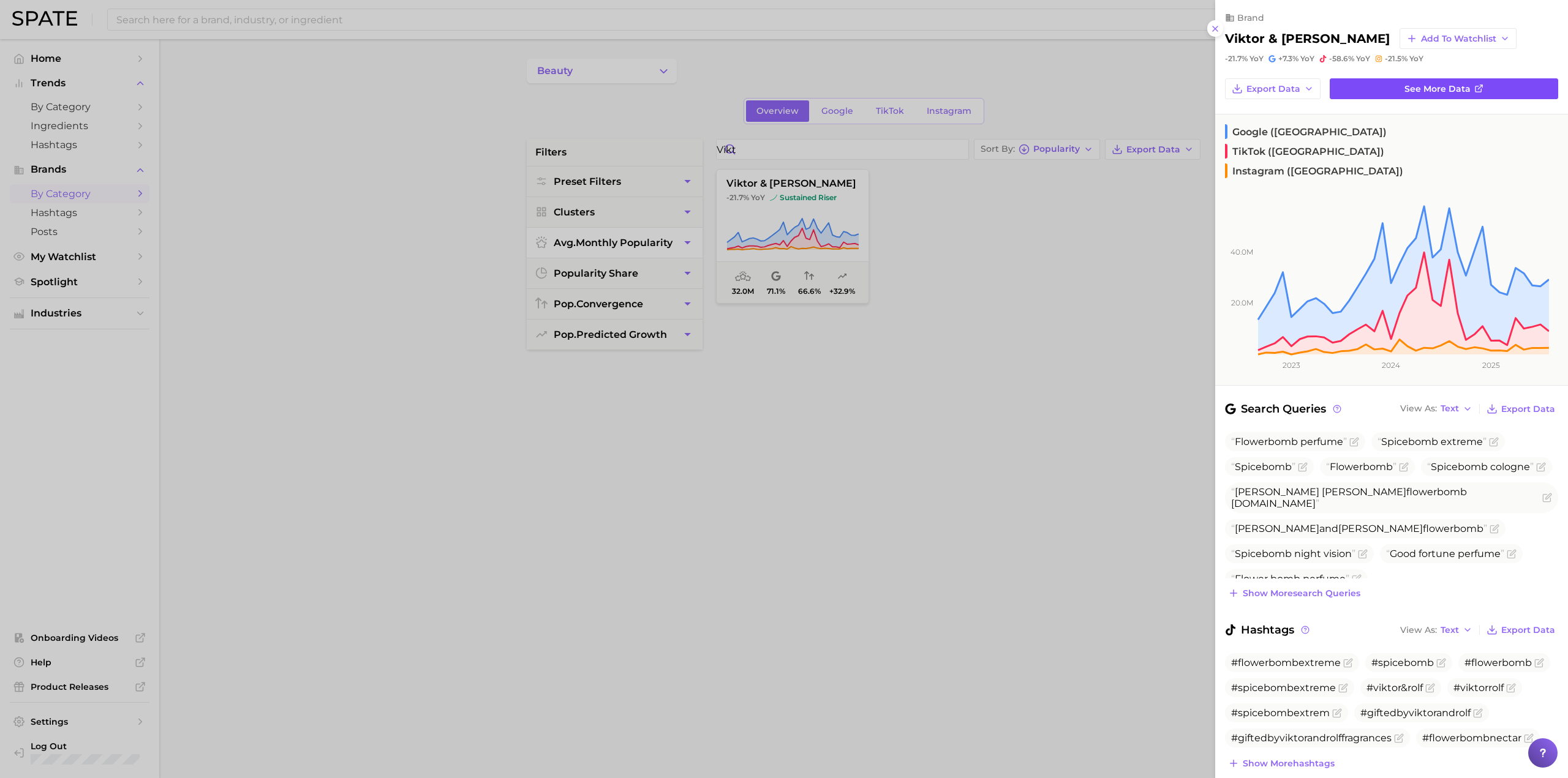
click at [1425, 86] on span "See more data" at bounding box center [1437, 89] width 66 height 11
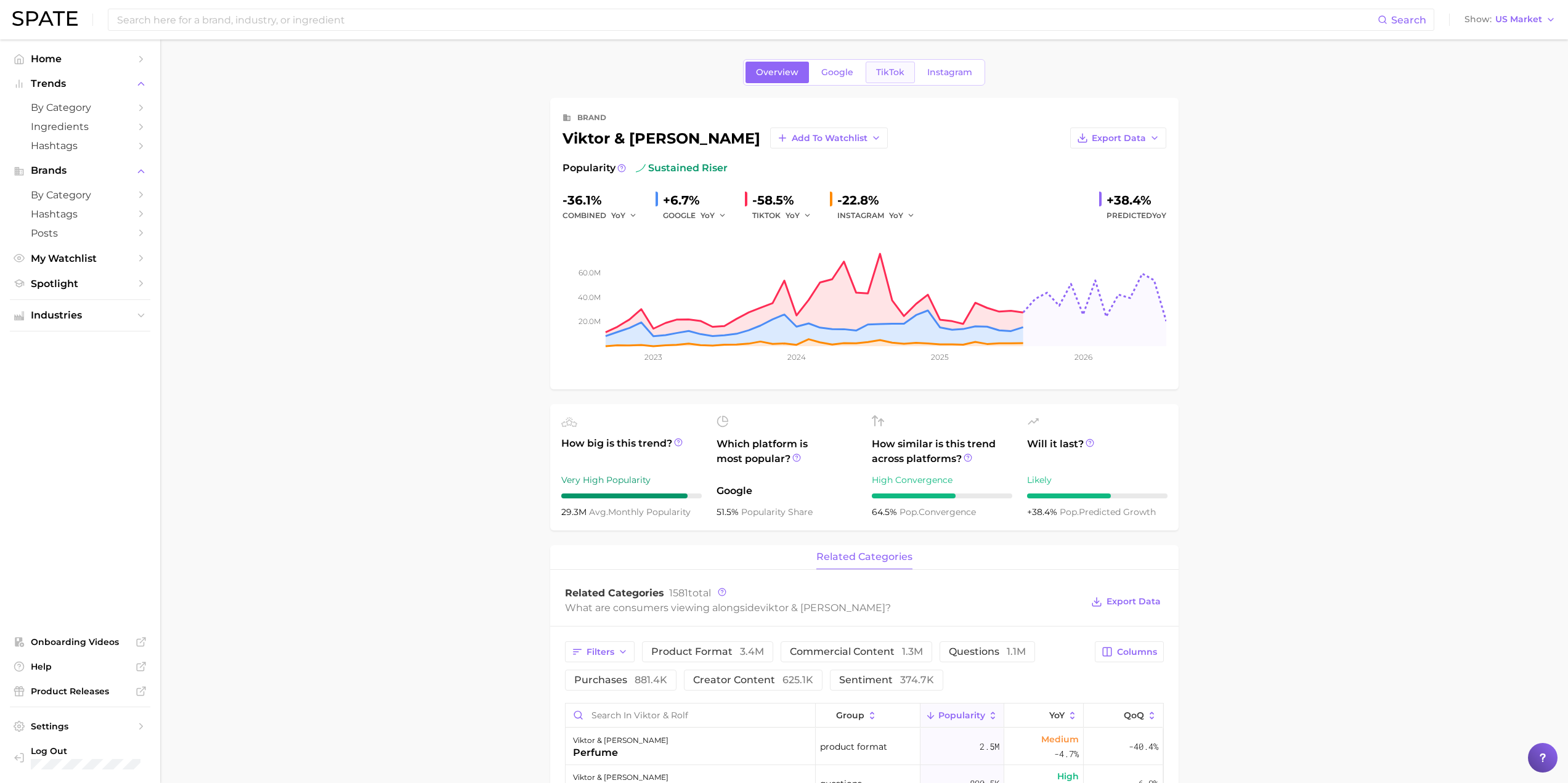
click at [895, 72] on span "TikTok" at bounding box center [890, 72] width 28 height 11
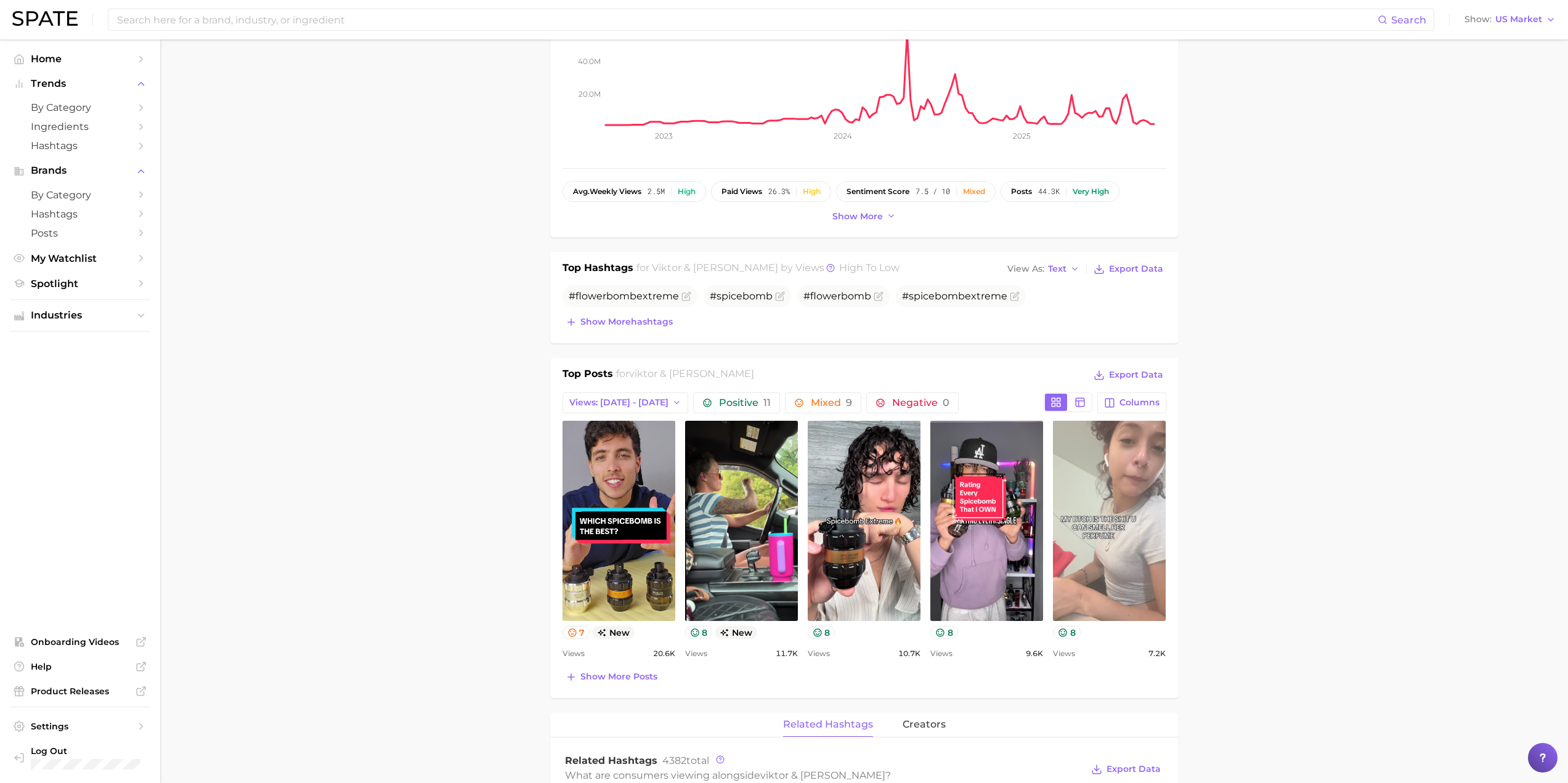
scroll to position [185, 0]
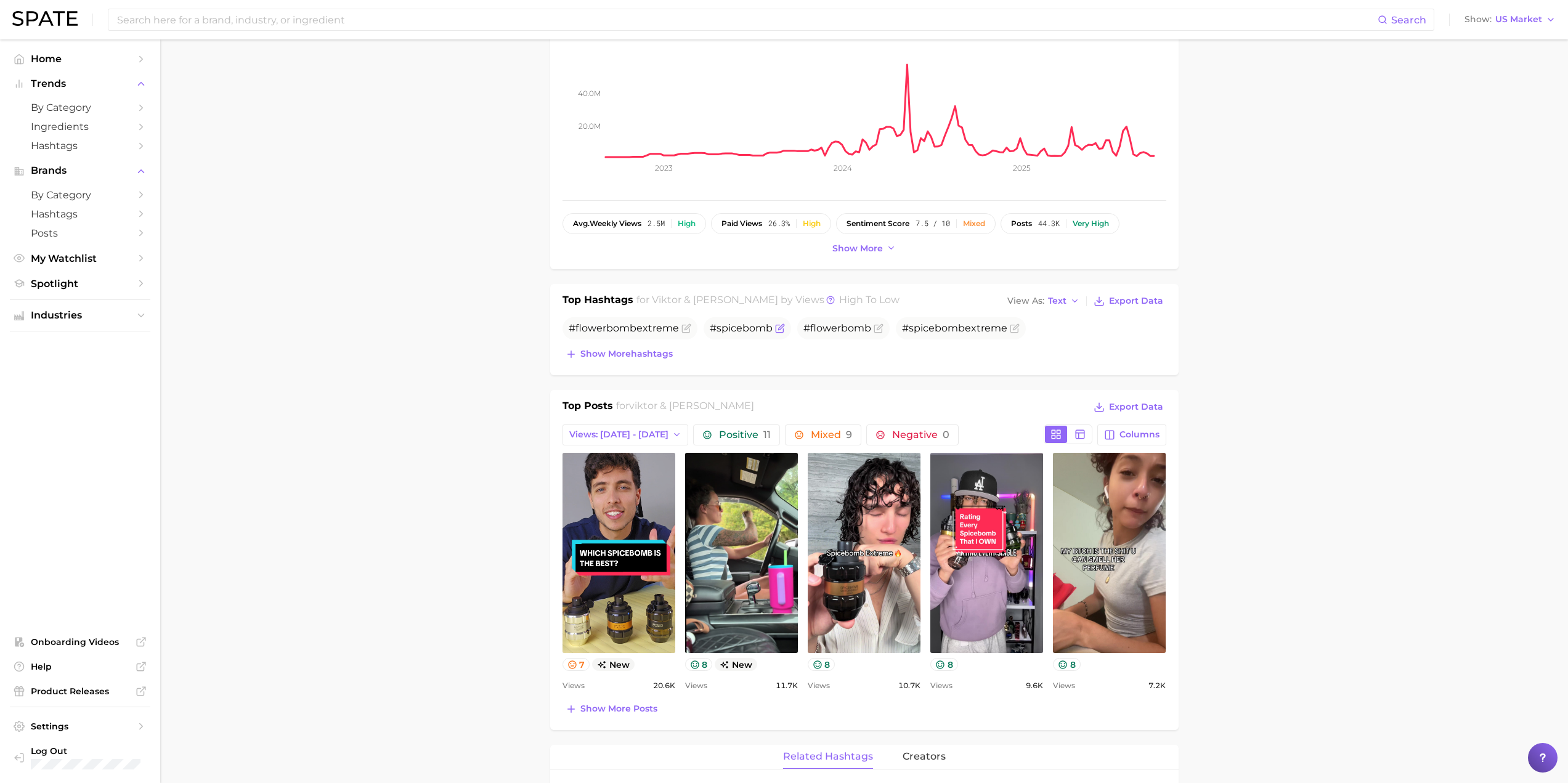
click at [749, 332] on span "#spicebomb" at bounding box center [741, 328] width 63 height 11
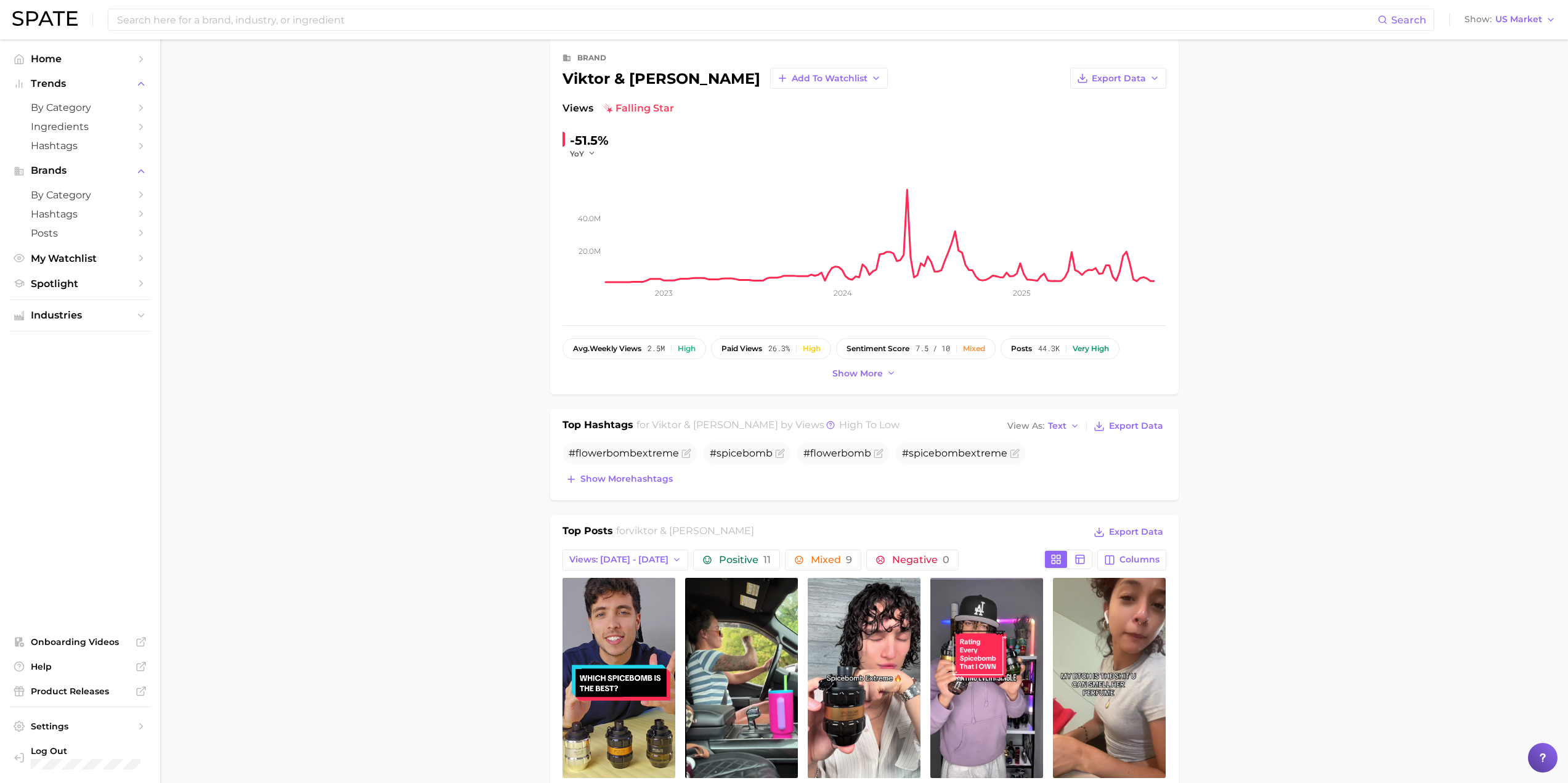
scroll to position [0, 0]
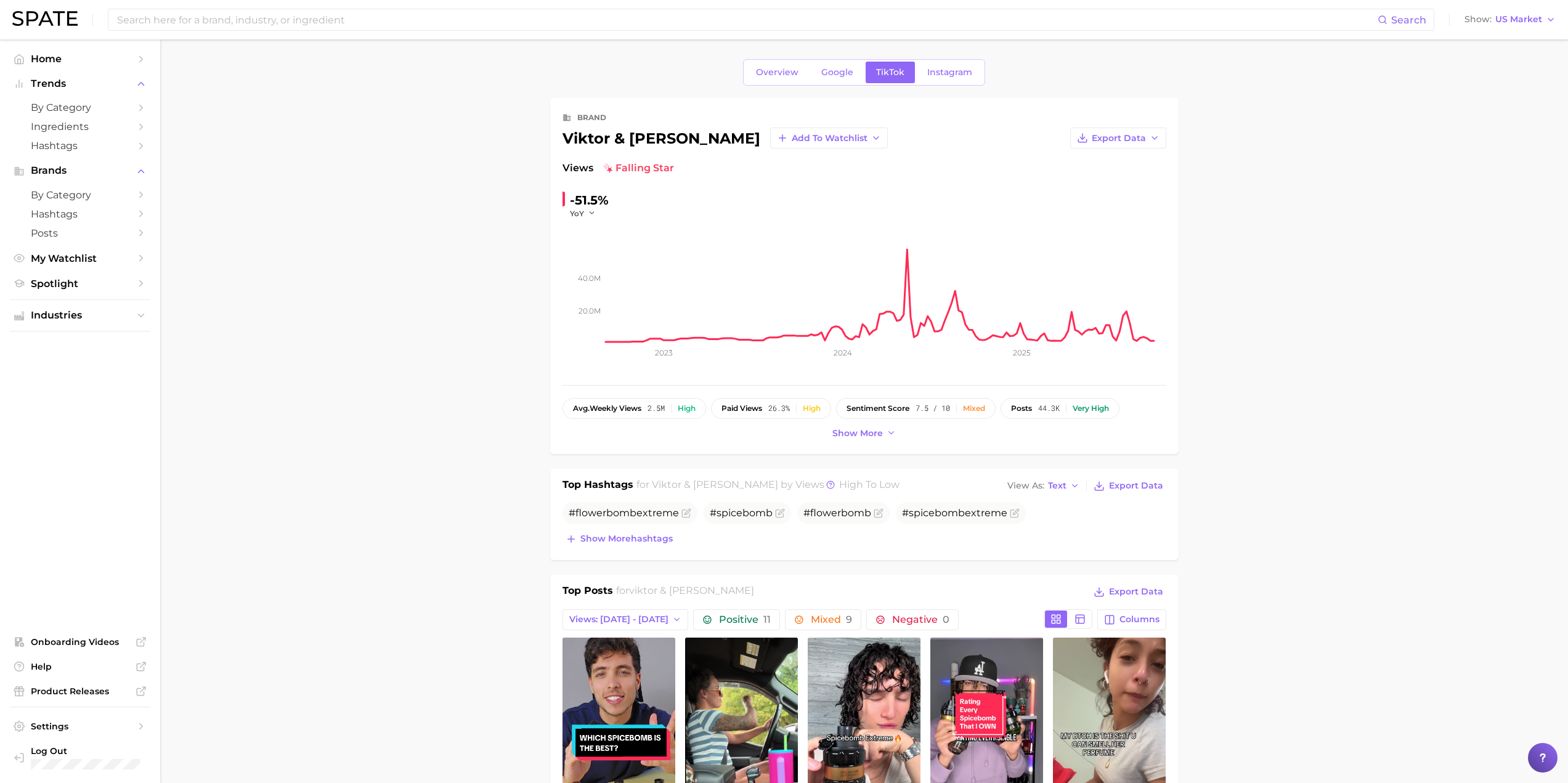
click at [842, 432] on span "Show more" at bounding box center [857, 434] width 50 height 11
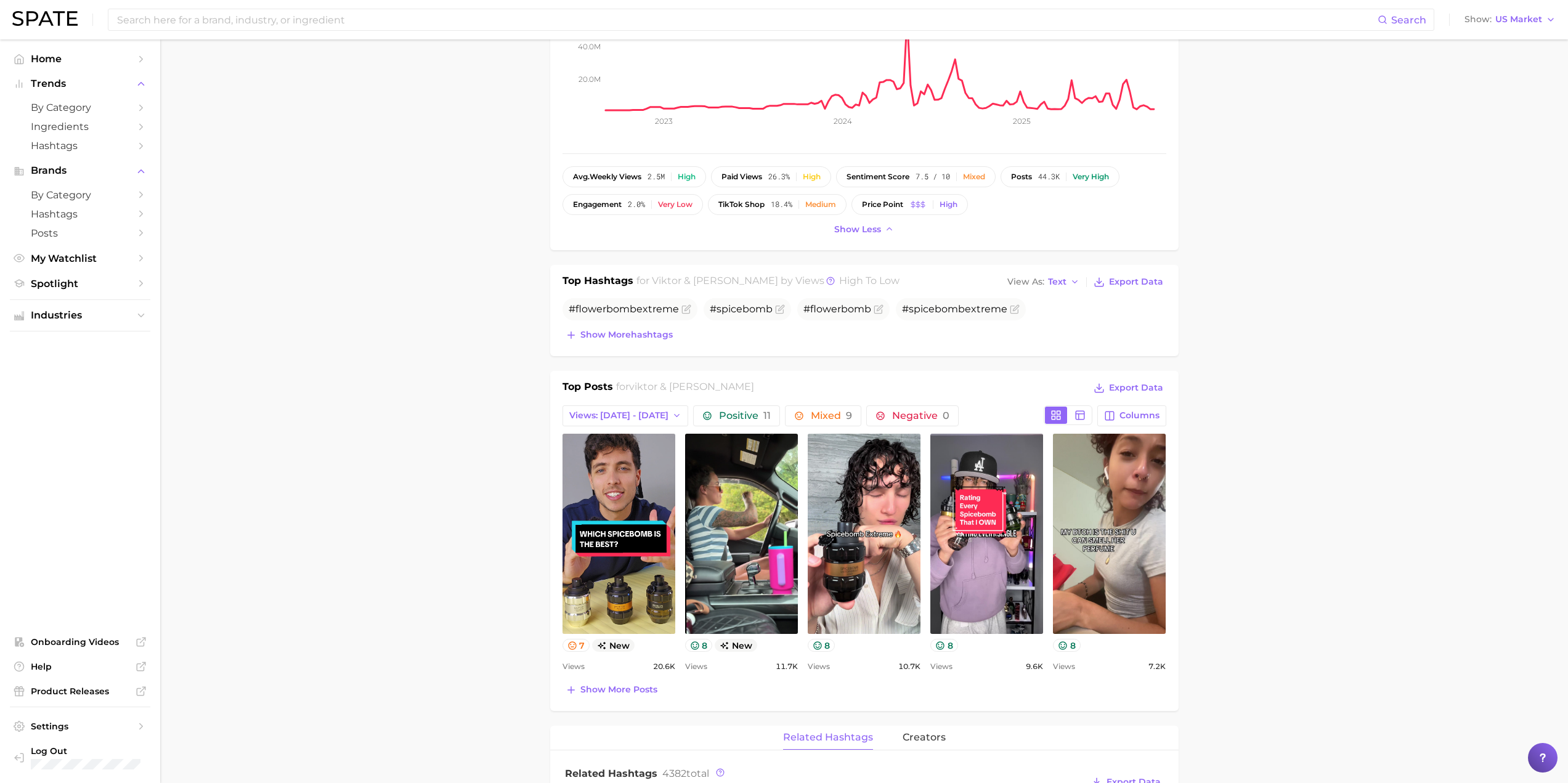
scroll to position [247, 0]
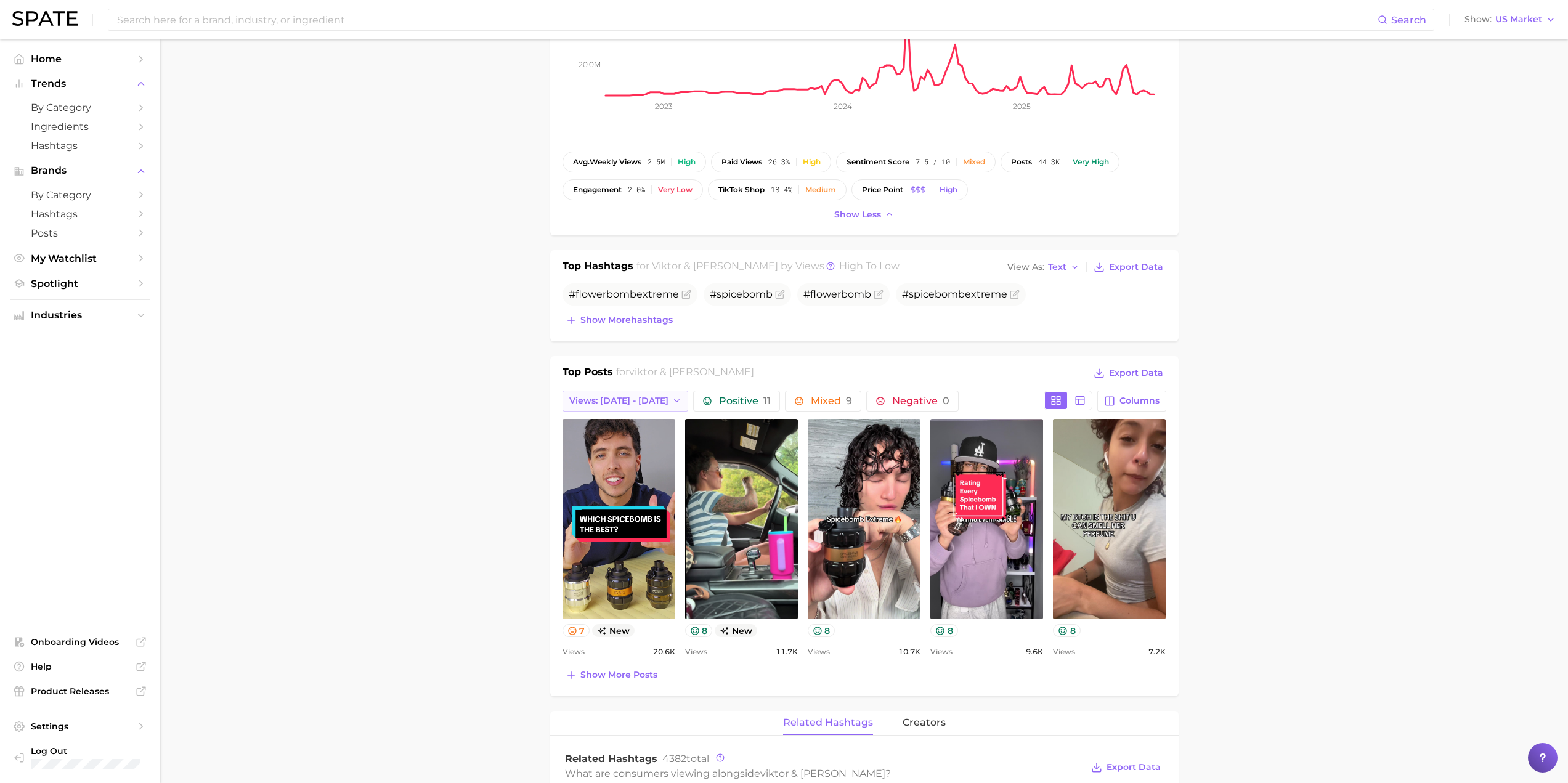
click at [673, 402] on icon "button" at bounding box center [677, 401] width 10 height 10
click at [600, 471] on span "Total Views" at bounding box center [593, 468] width 50 height 11
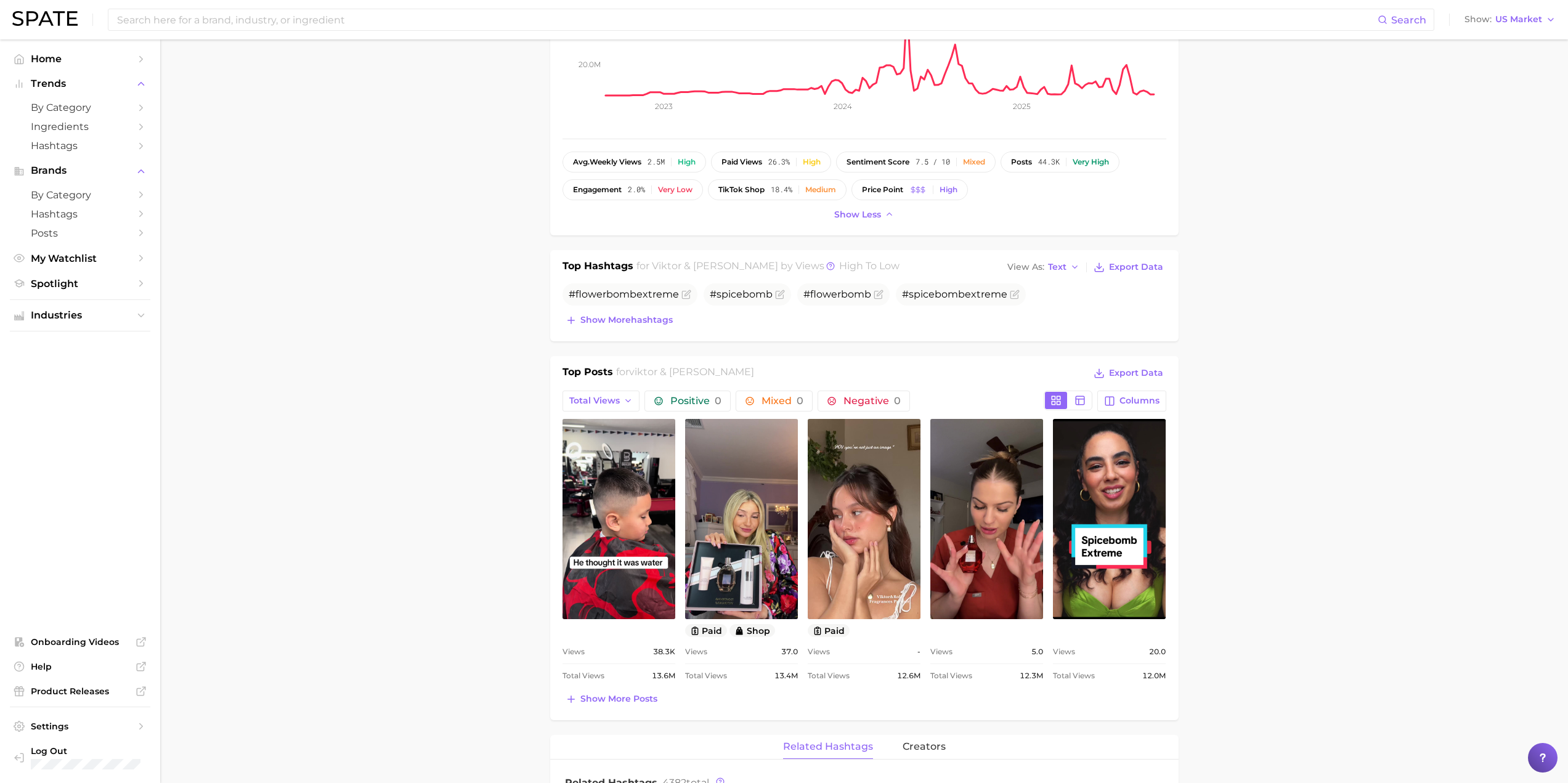
scroll to position [0, 0]
click at [624, 396] on icon "button" at bounding box center [628, 401] width 10 height 10
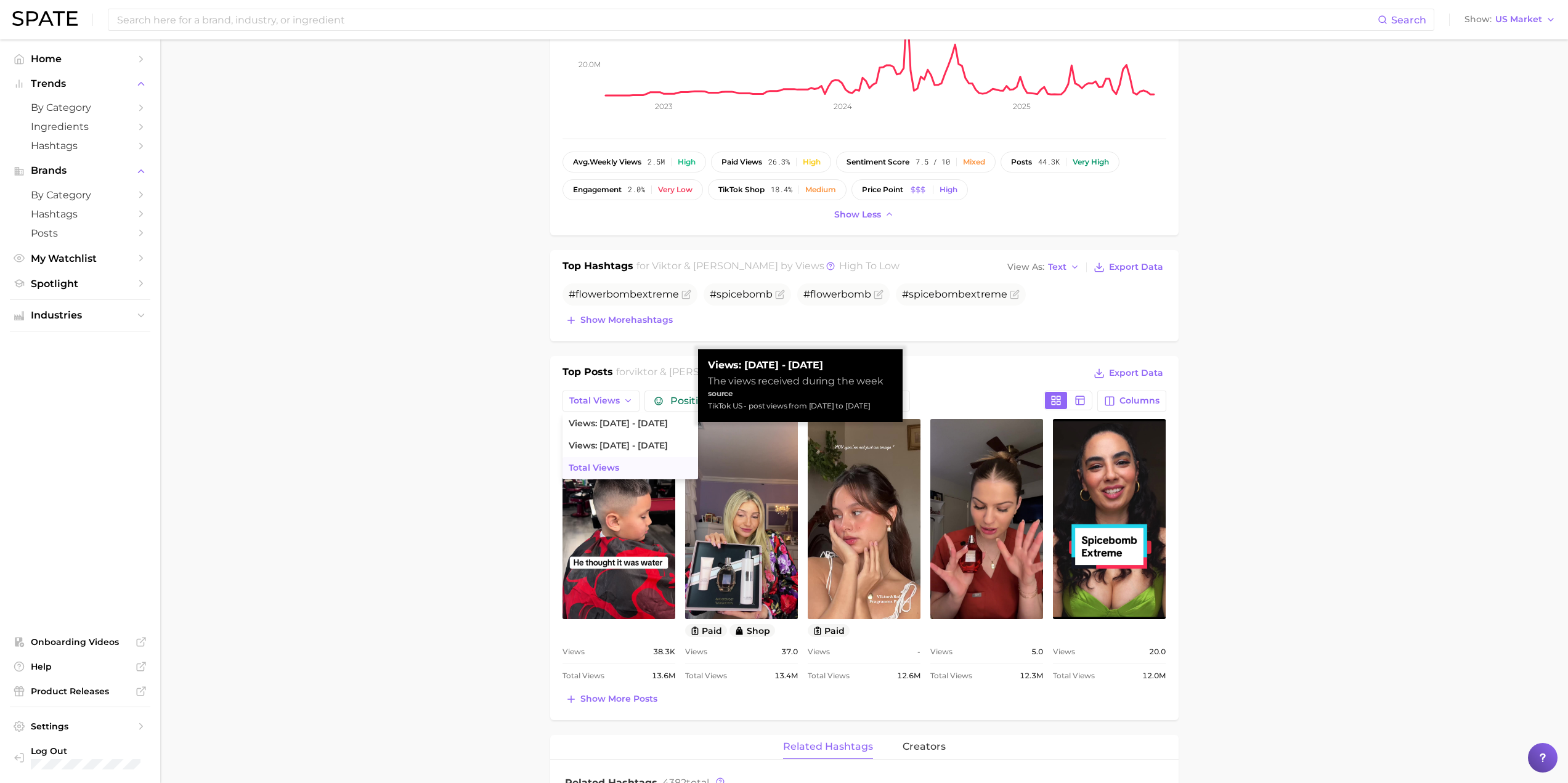
click at [498, 429] on main "Overview Google TikTok Instagram brand [PERSON_NAME] & [PERSON_NAME] to Watchli…" at bounding box center [864, 773] width 1407 height 1960
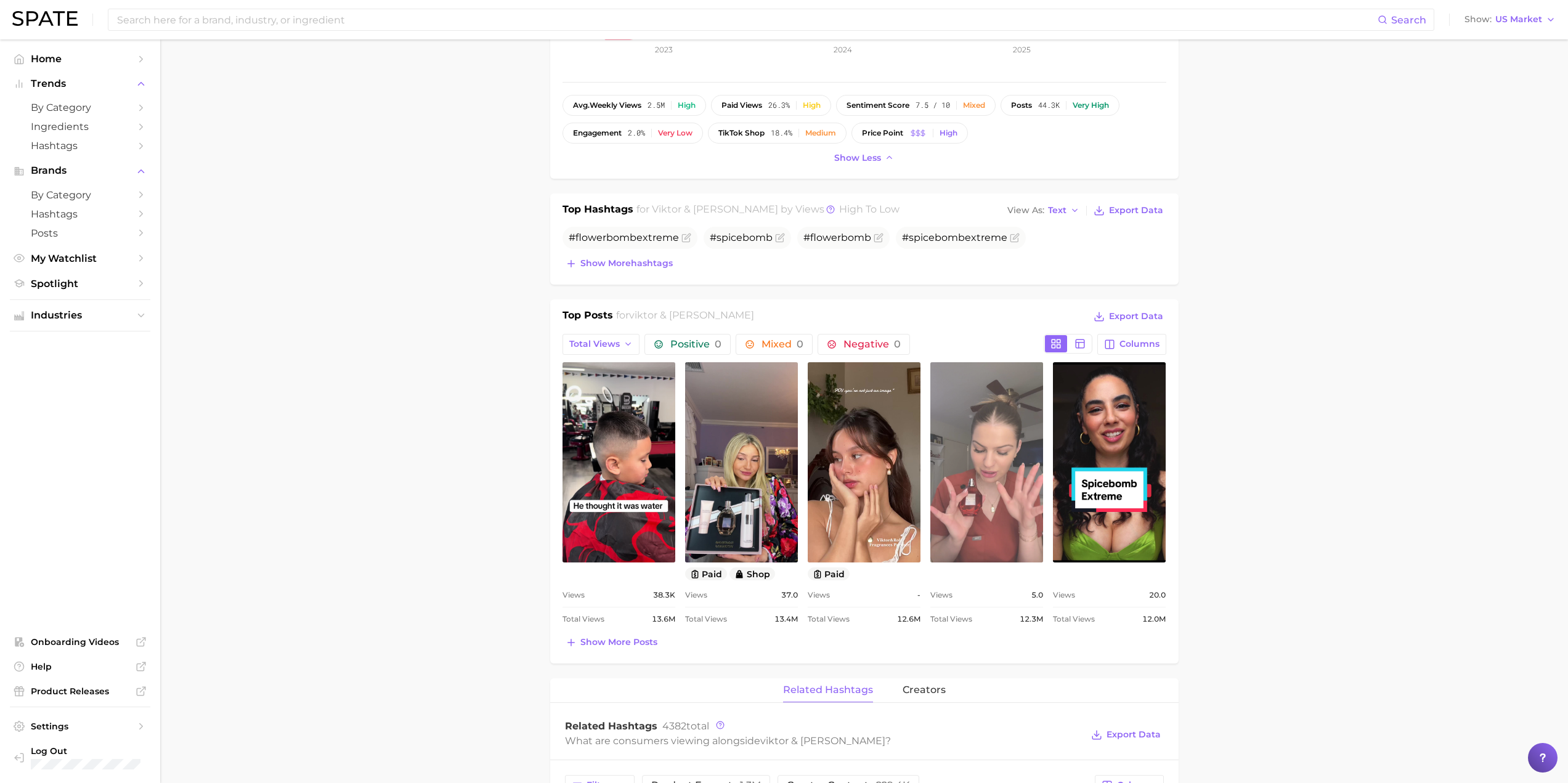
scroll to position [370, 0]
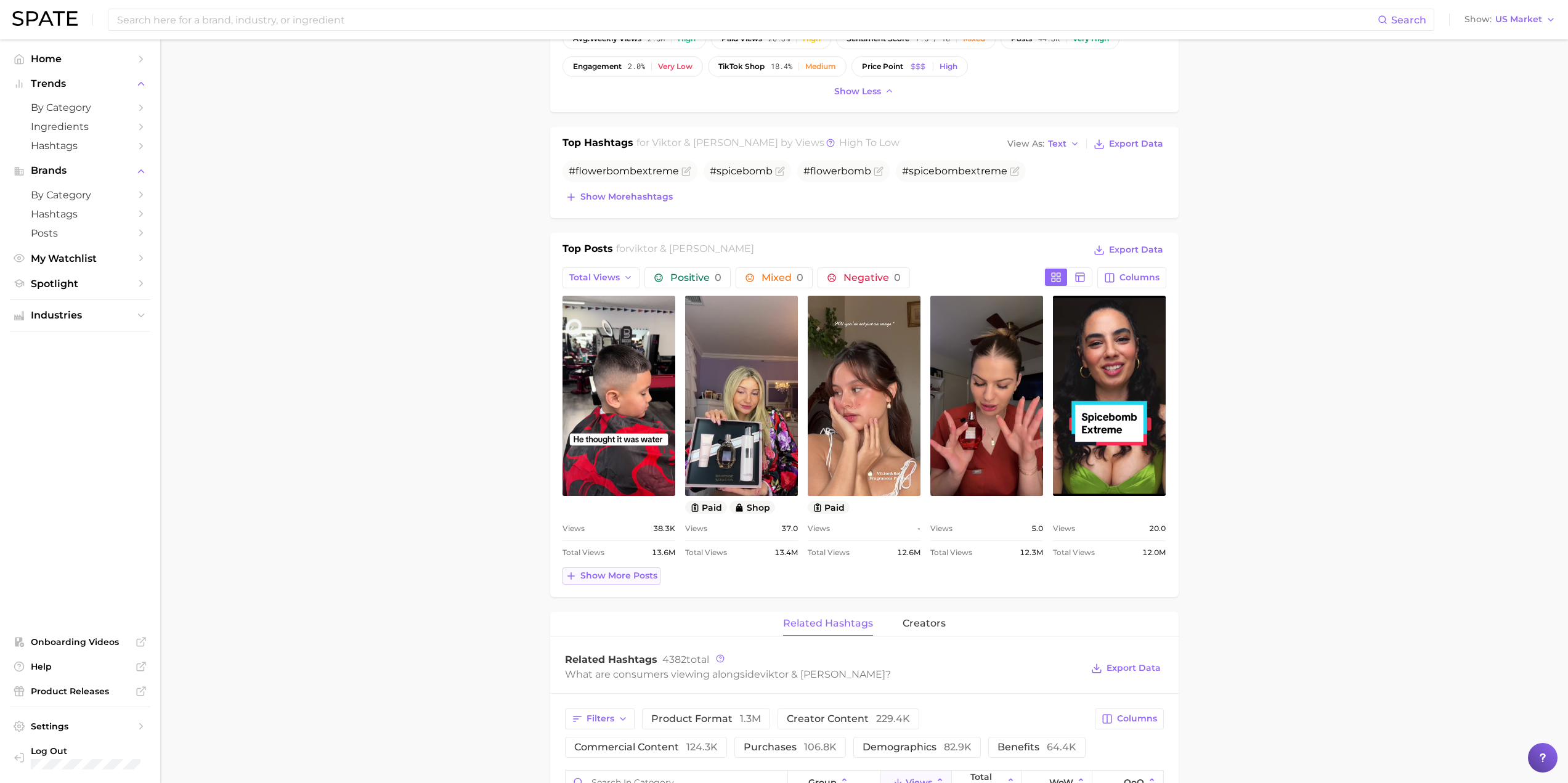
click at [625, 580] on span "Show more posts" at bounding box center [619, 576] width 77 height 11
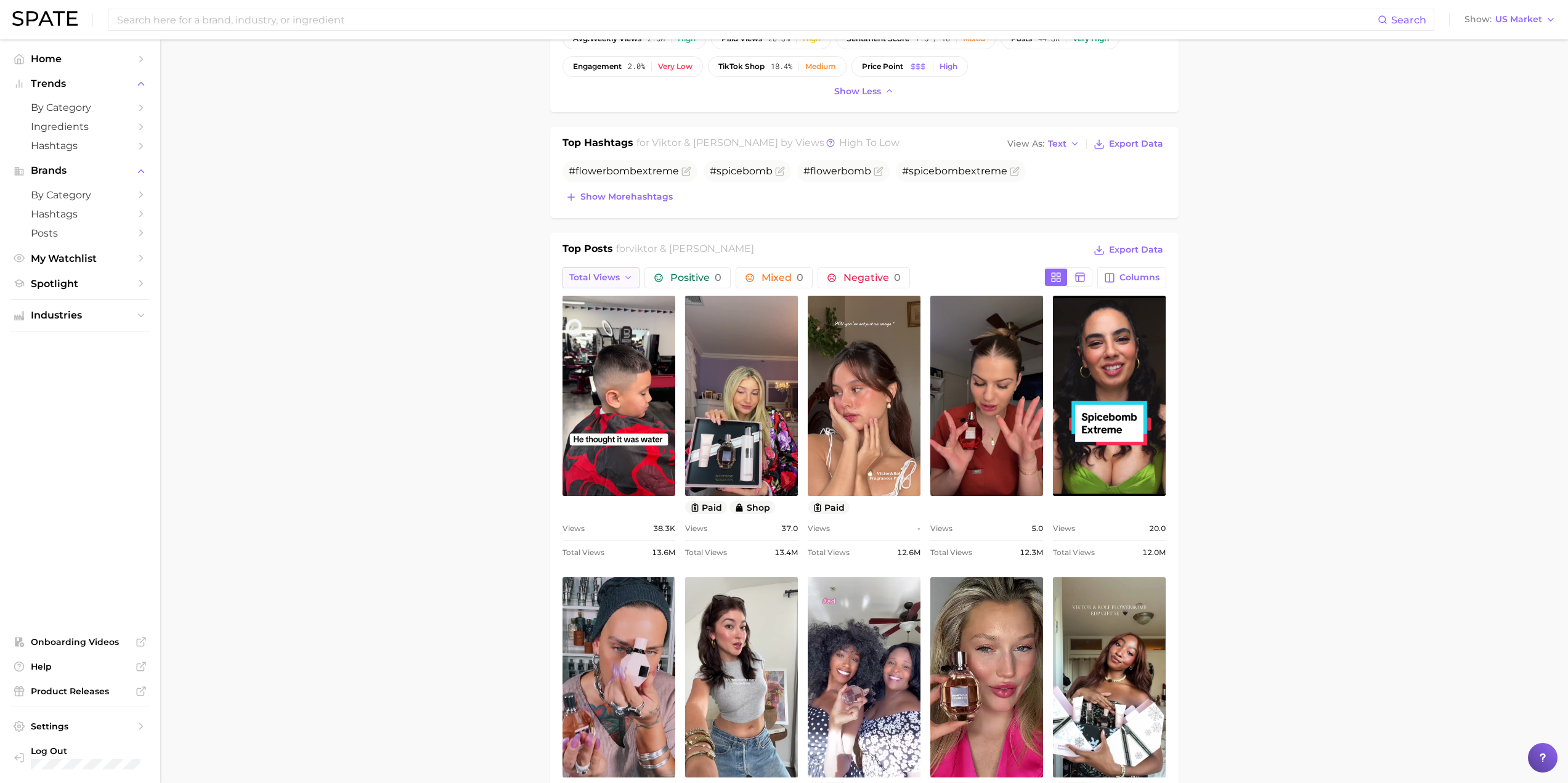
click at [606, 274] on span "Total Views" at bounding box center [594, 278] width 50 height 11
drag, startPoint x: 597, startPoint y: 319, endPoint x: 601, endPoint y: 302, distance: 17.5
click at [601, 302] on ul "Views: [DATE] - [DATE] Views: [DATE] - [DATE] Total Views" at bounding box center [630, 323] width 135 height 66
click at [601, 302] on span "Views: [DATE] - [DATE]" at bounding box center [618, 301] width 99 height 11
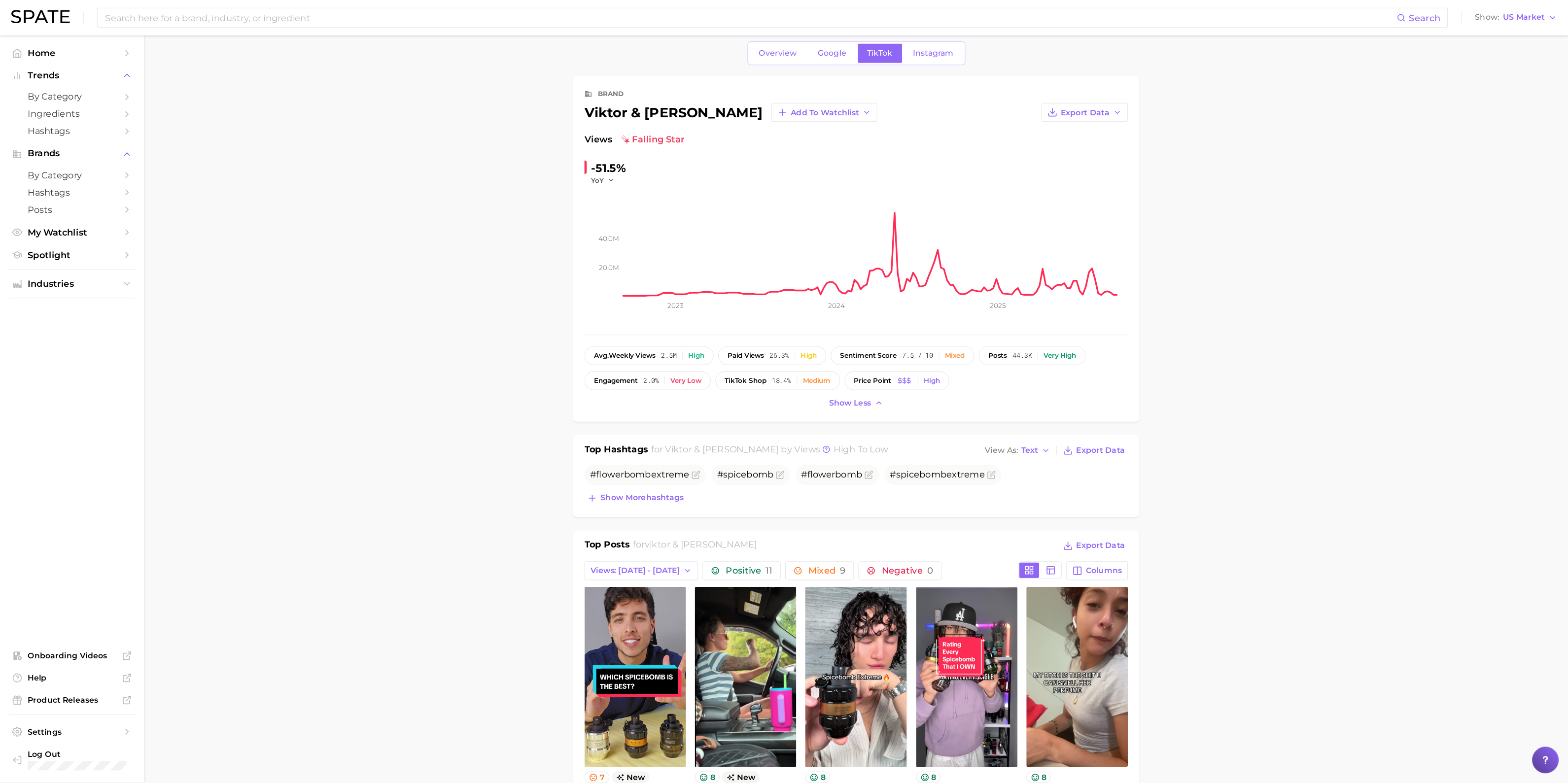
scroll to position [10, 0]
